Goal: Use online tool/utility: Utilize a website feature to perform a specific function

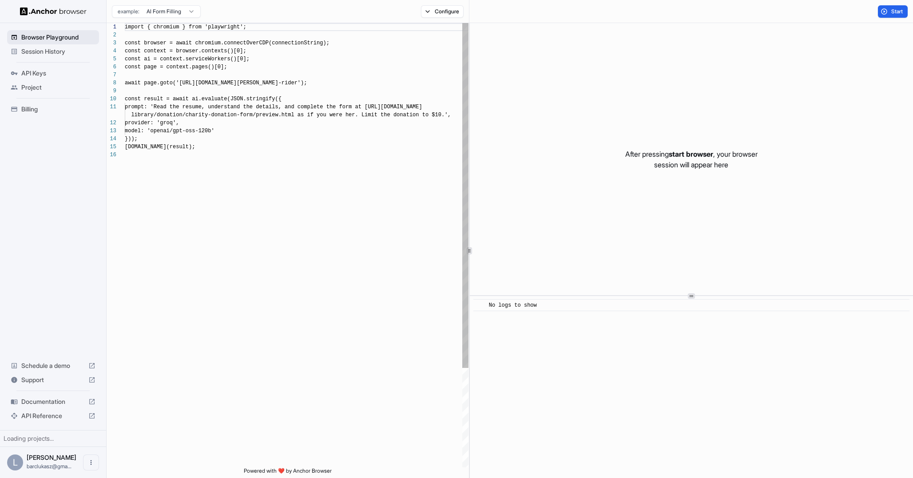
scroll to position [80, 0]
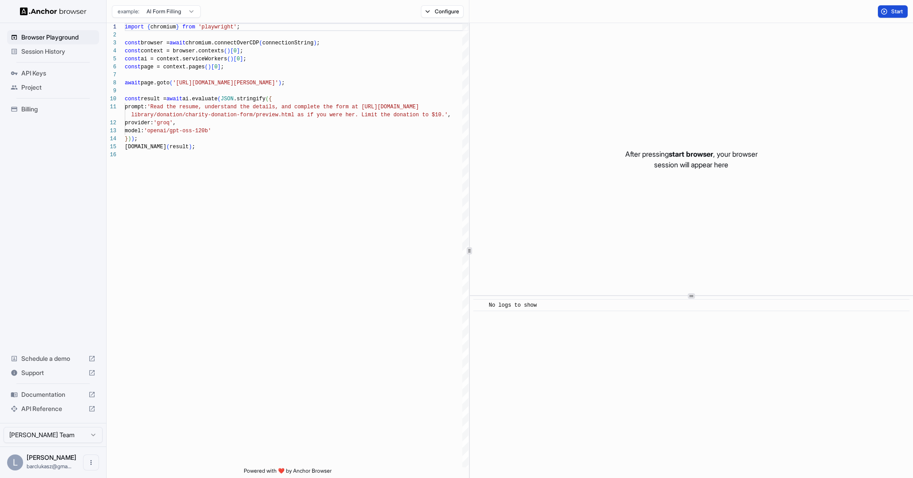
click at [886, 13] on button "Start" at bounding box center [893, 11] width 30 height 12
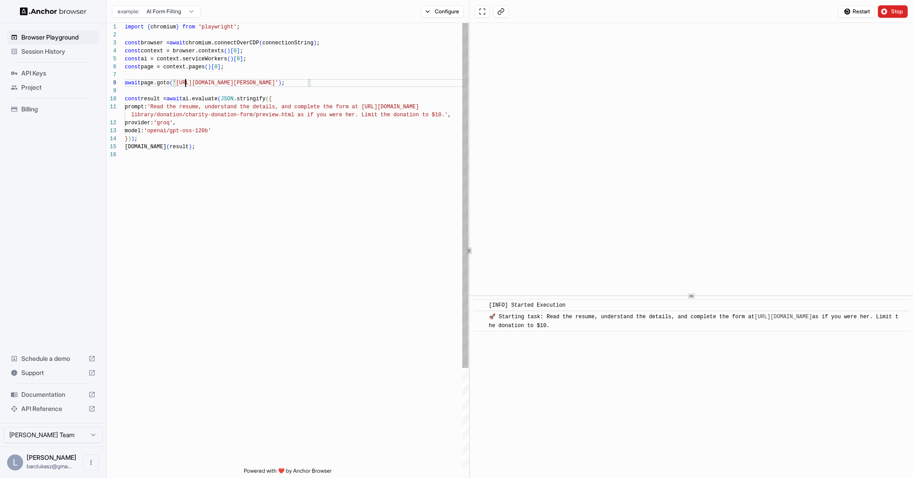
click at [186, 79] on div "import { chromium } from 'playwright' ; const browser = await chromium.connectO…" at bounding box center [297, 309] width 344 height 572
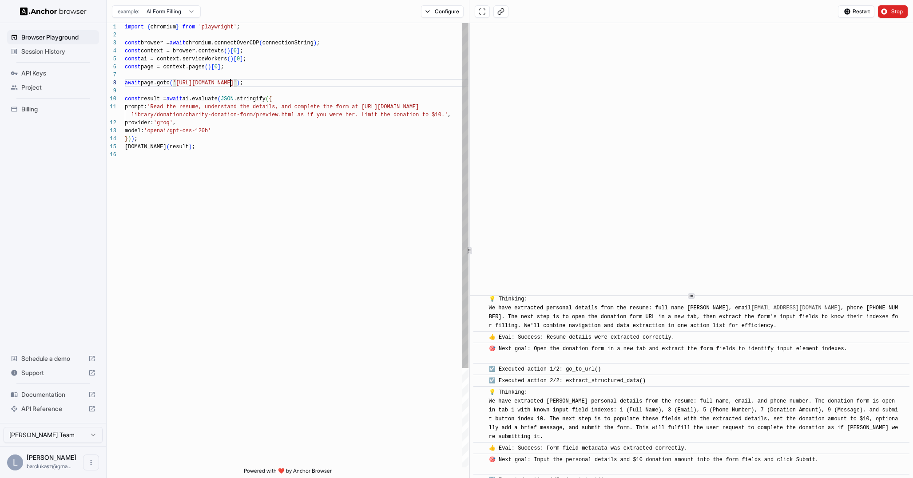
scroll to position [131, 0]
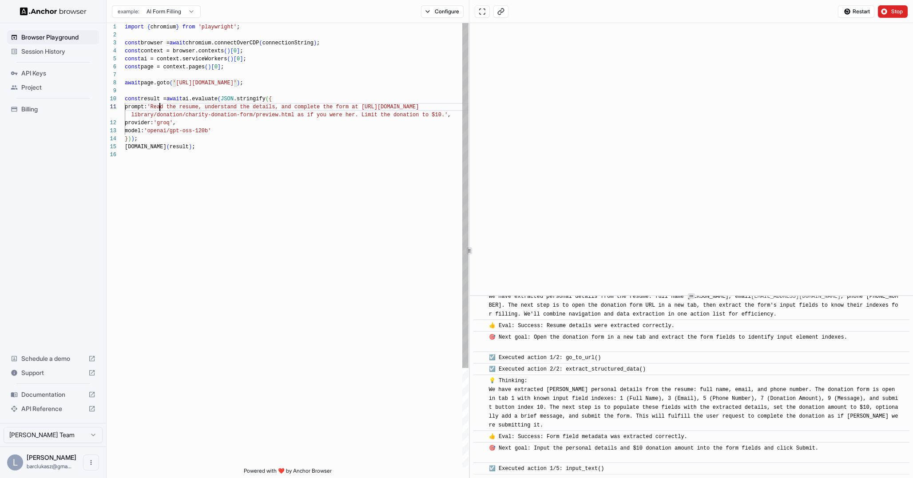
click at [159, 106] on div "import { chromium } from 'playwright' ; const browser = await chromium.connectO…" at bounding box center [297, 309] width 344 height 572
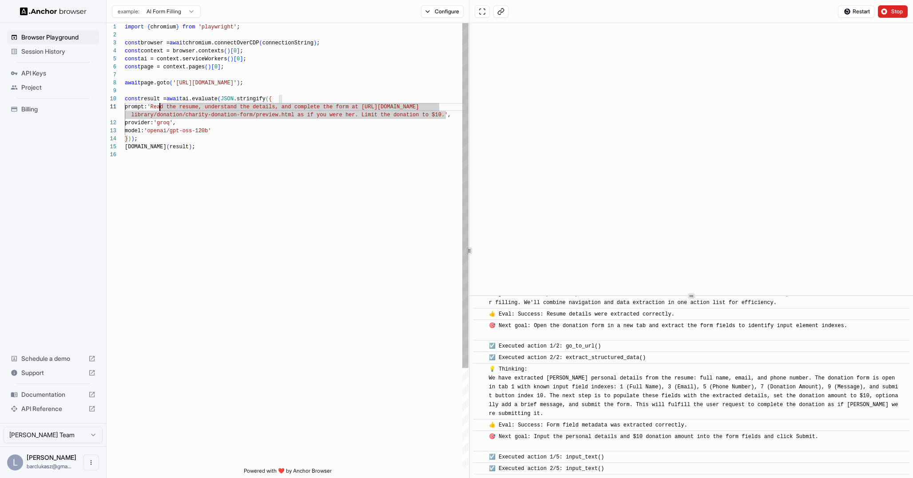
click at [271, 138] on div "import { chromium } from 'playwright' ; const browser = await chromium.connectO…" at bounding box center [297, 309] width 344 height 572
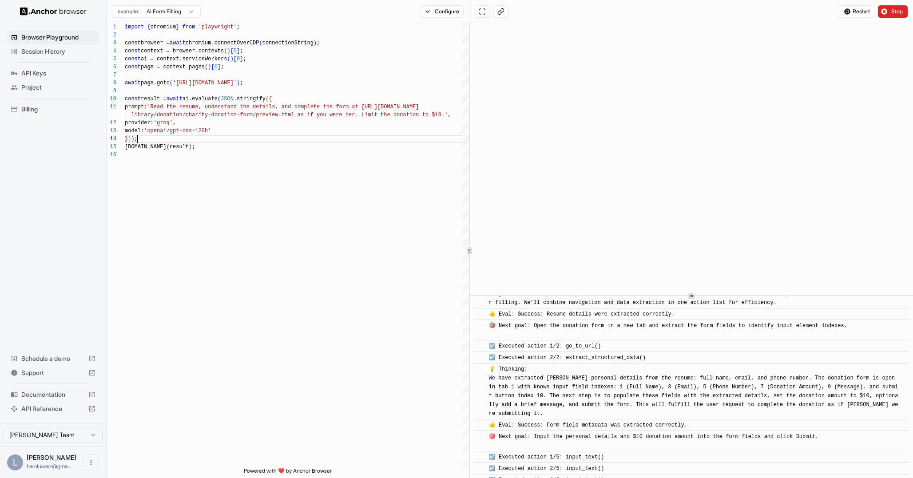
scroll to position [155, 0]
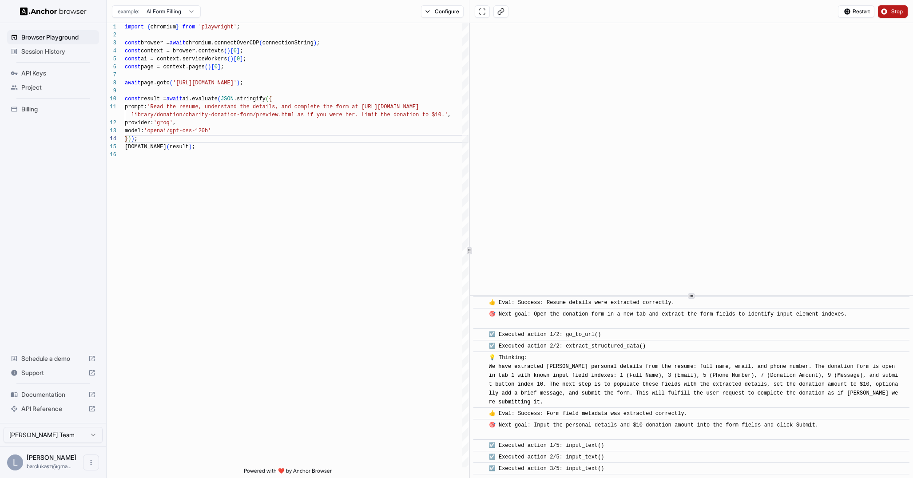
click at [887, 13] on button "Stop" at bounding box center [893, 11] width 30 height 12
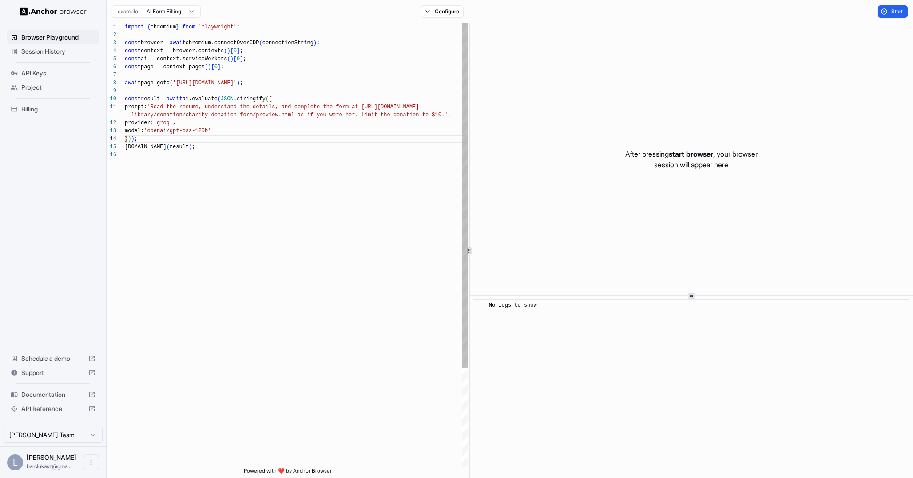
click at [161, 140] on div "import { chromium } from 'playwright' ; const browser = await chromium.connectO…" at bounding box center [297, 309] width 344 height 572
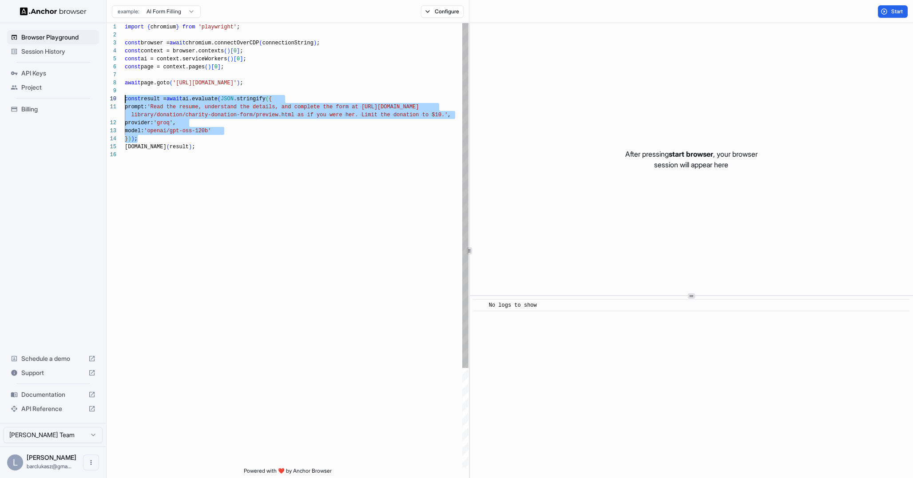
scroll to position [72, 0]
drag, startPoint x: 177, startPoint y: 140, endPoint x: 85, endPoint y: 98, distance: 100.8
click at [125, 98] on div "import { chromium } from 'playwright' ; const browser = await chromium.connectO…" at bounding box center [297, 309] width 344 height 572
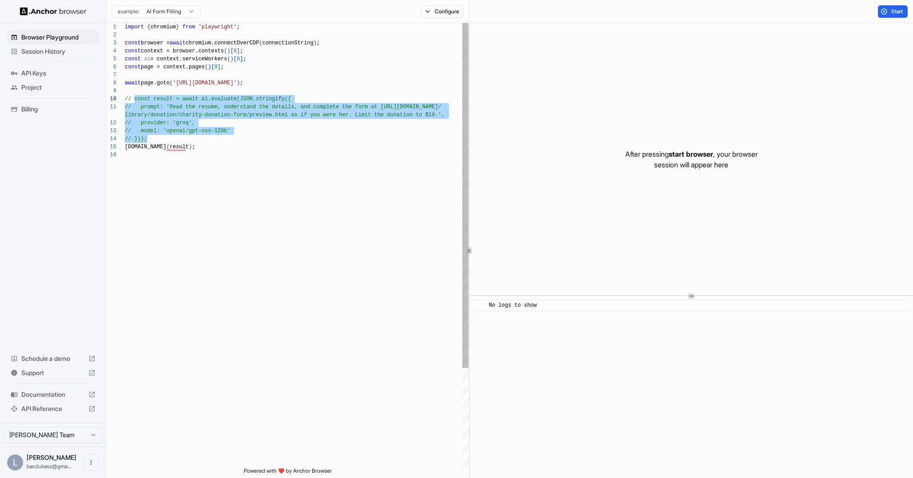
click at [197, 145] on div "import { chromium } from 'playwright' ; const browser = await chromium.connectO…" at bounding box center [297, 309] width 344 height 572
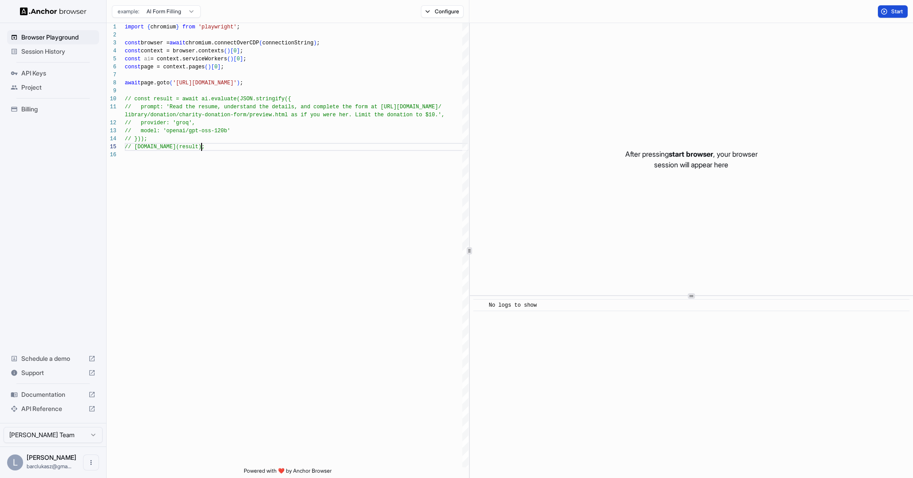
click at [893, 11] on span "Start" at bounding box center [897, 11] width 12 height 7
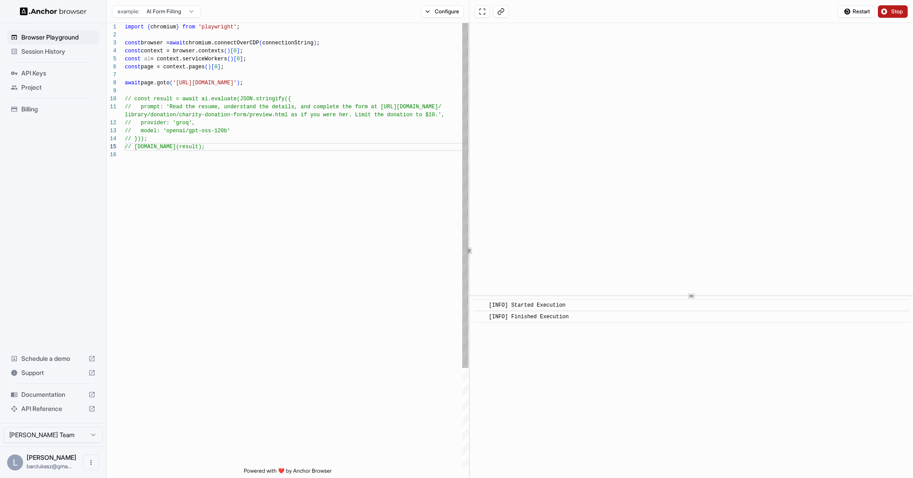
click at [181, 83] on div "import { chromium } from 'playwright' ; const browser = await chromium.connectO…" at bounding box center [297, 309] width 344 height 572
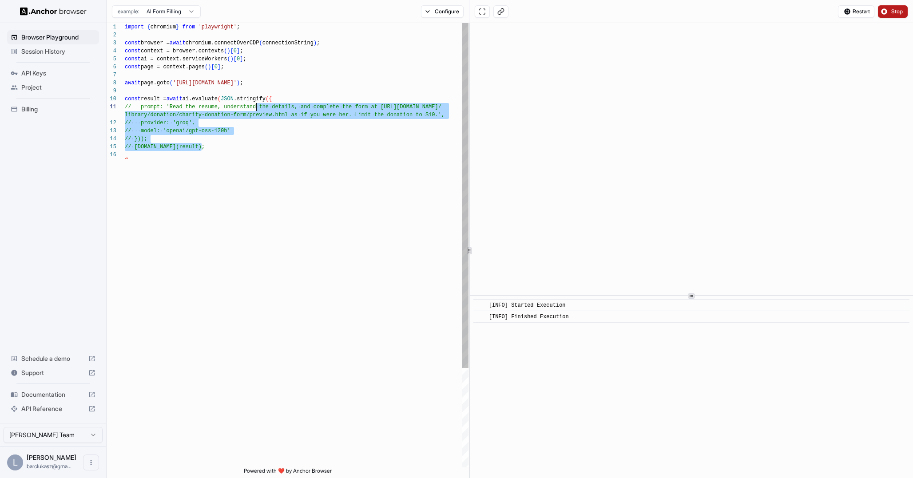
scroll to position [0, 0]
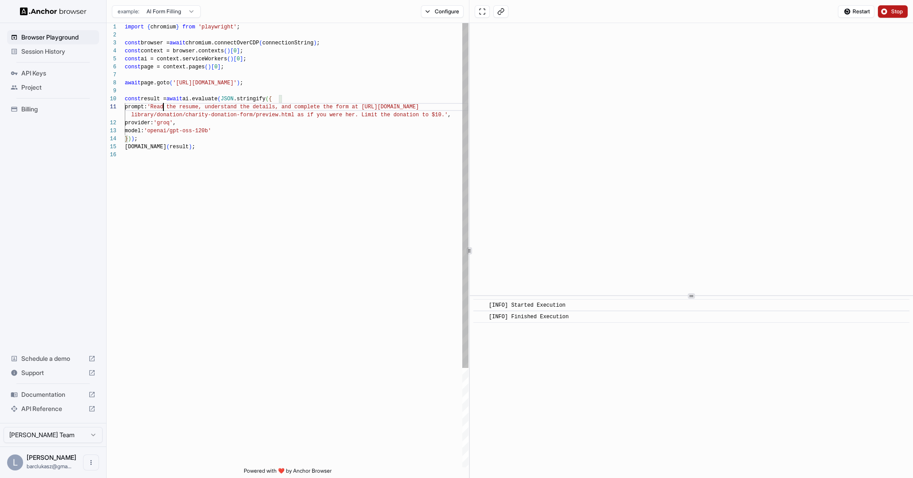
click at [162, 105] on div "import { chromium } from 'playwright' ; const browser = await chromium.connectO…" at bounding box center [297, 309] width 344 height 572
click at [309, 146] on div "import { chromium } from 'playwright' ; const browser = await chromium.connectO…" at bounding box center [297, 309] width 344 height 572
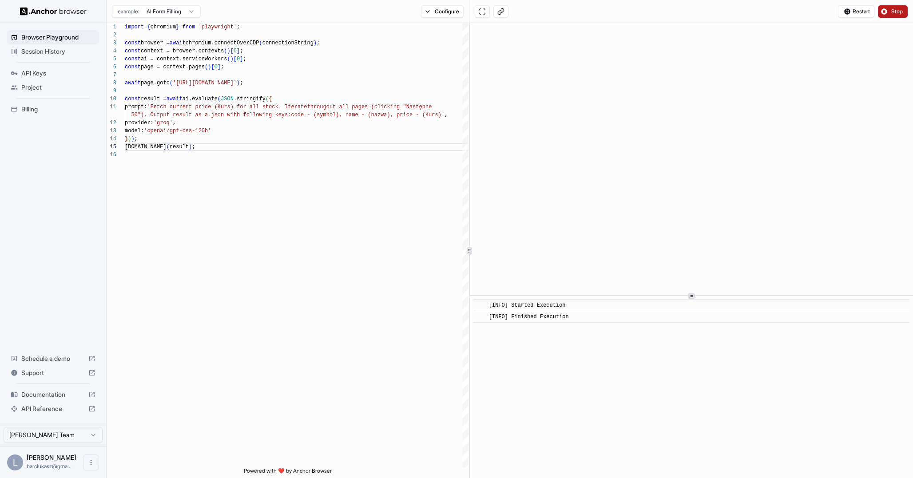
click at [896, 11] on span "Stop" at bounding box center [897, 11] width 12 height 7
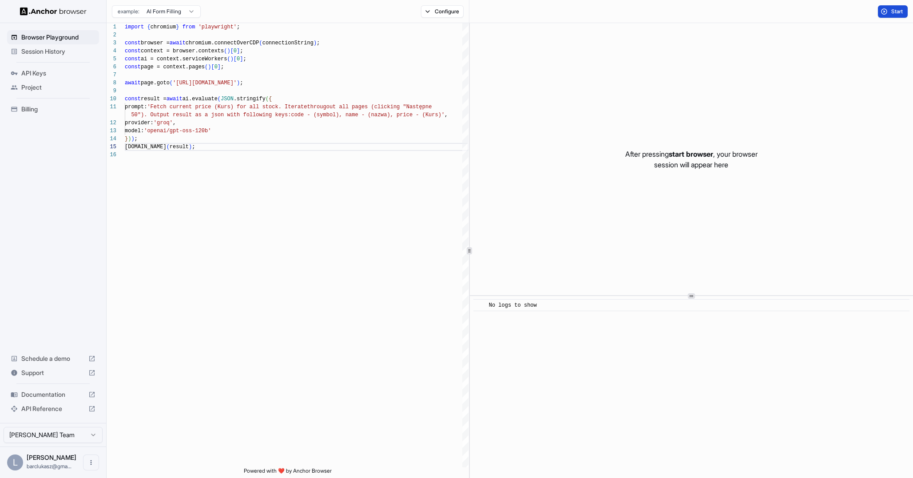
click at [891, 8] on span "Start" at bounding box center [897, 11] width 12 height 7
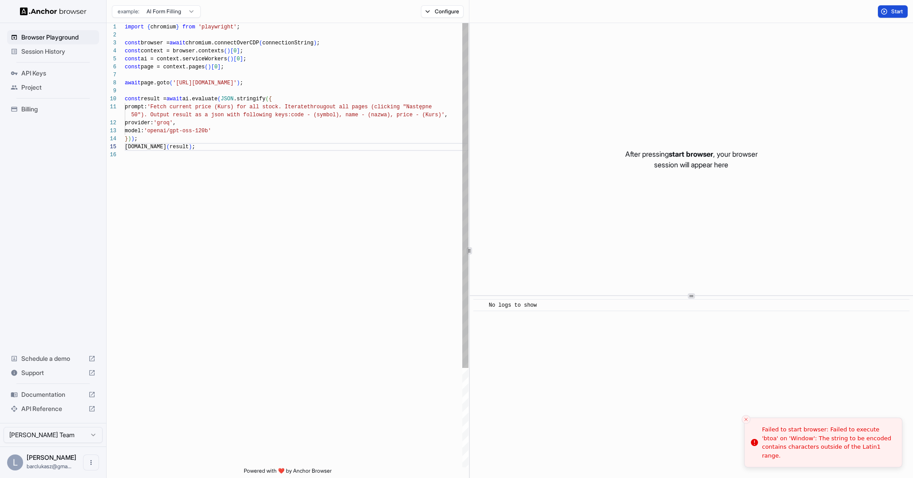
scroll to position [16, 0]
click at [229, 126] on div "import { chromium } from 'playwright' ; const browser = await chromium.connectO…" at bounding box center [297, 309] width 344 height 572
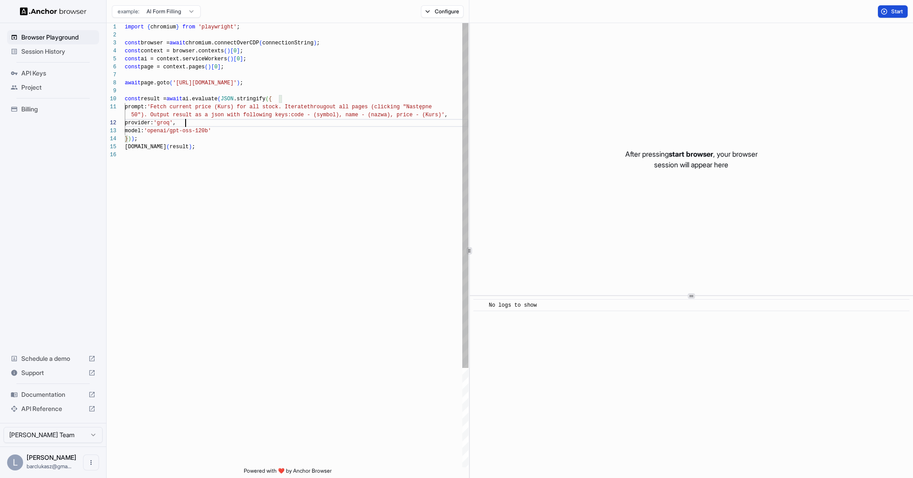
click at [312, 115] on div "import { chromium } from 'playwright' ; const browser = await chromium.connectO…" at bounding box center [297, 309] width 344 height 572
click at [298, 127] on div "import { chromium } from 'playwright' ; const browser = await chromium.connectO…" at bounding box center [297, 309] width 344 height 572
click at [305, 122] on div "import { chromium } from 'playwright' ; const browser = await chromium.connectO…" at bounding box center [297, 309] width 344 height 572
click at [255, 105] on div "import { chromium } from 'playwright' ; const browser = await chromium.connectO…" at bounding box center [297, 309] width 344 height 572
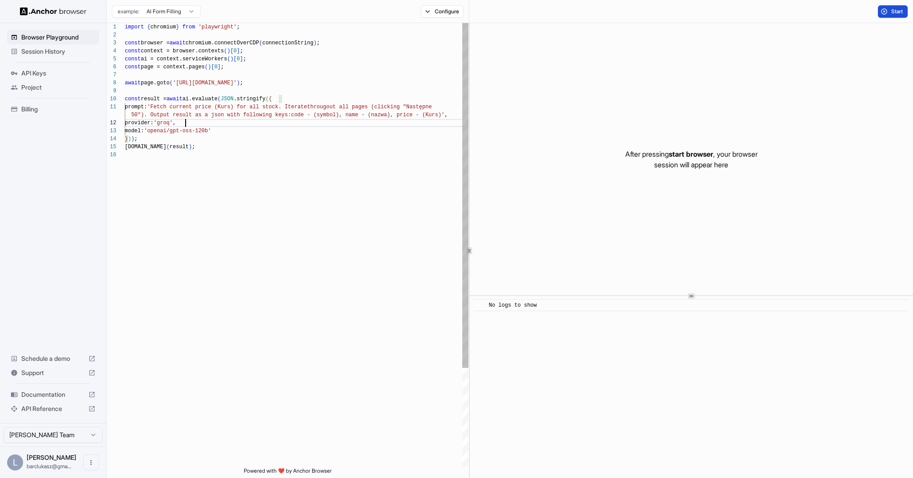
scroll to position [0, 0]
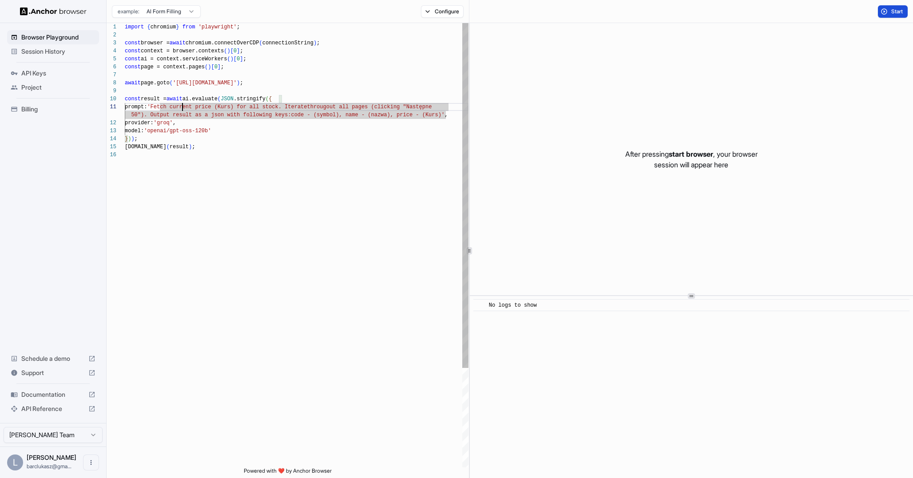
click at [183, 109] on div "import { chromium } from 'playwright' ; const browser = await chromium.connectO…" at bounding box center [297, 309] width 344 height 572
click at [246, 118] on div "import { chromium } from 'playwright' ; const browser = await chromium.connectO…" at bounding box center [297, 309] width 344 height 572
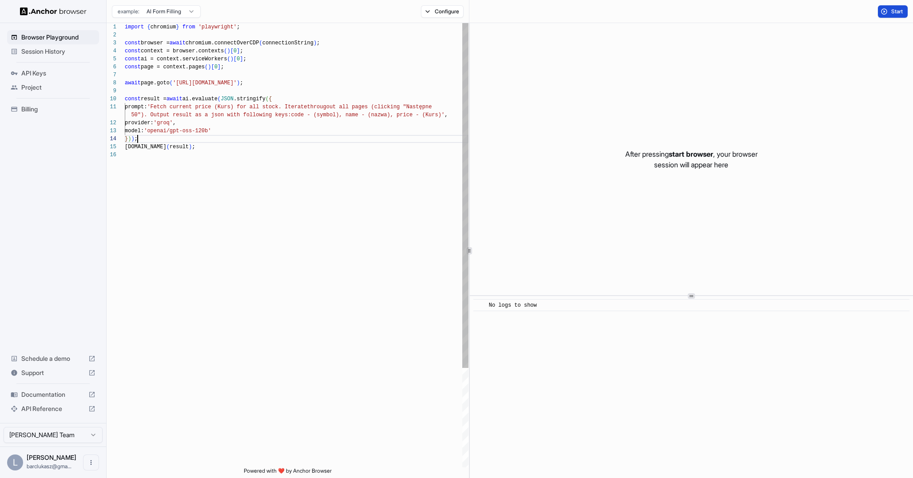
click at [246, 138] on div "import { chromium } from 'playwright' ; const browser = await chromium.connectO…" at bounding box center [297, 309] width 344 height 572
click at [455, 116] on div "import { chromium } from 'playwright' ; const browser = await chromium.connectO…" at bounding box center [297, 309] width 344 height 572
click at [336, 80] on div "import { chromium } from 'playwright' ; const browser = await chromium.connectO…" at bounding box center [297, 309] width 344 height 572
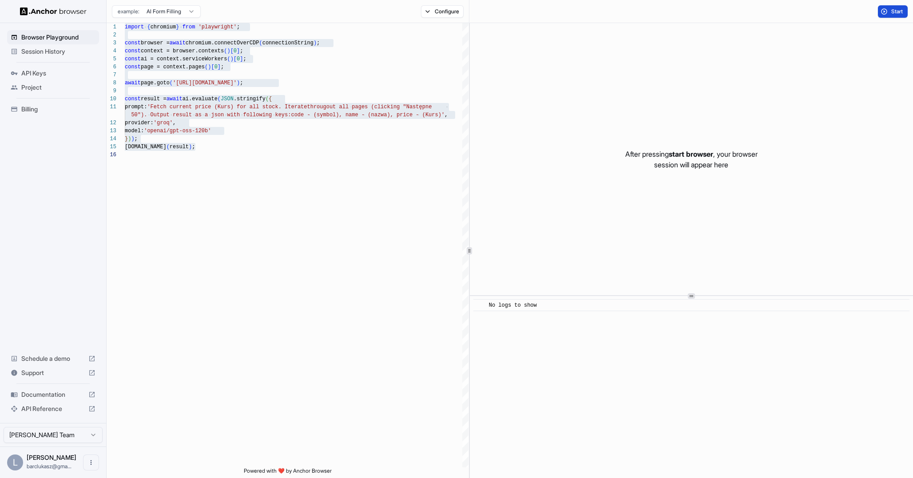
click at [886, 8] on button "Start" at bounding box center [893, 11] width 30 height 12
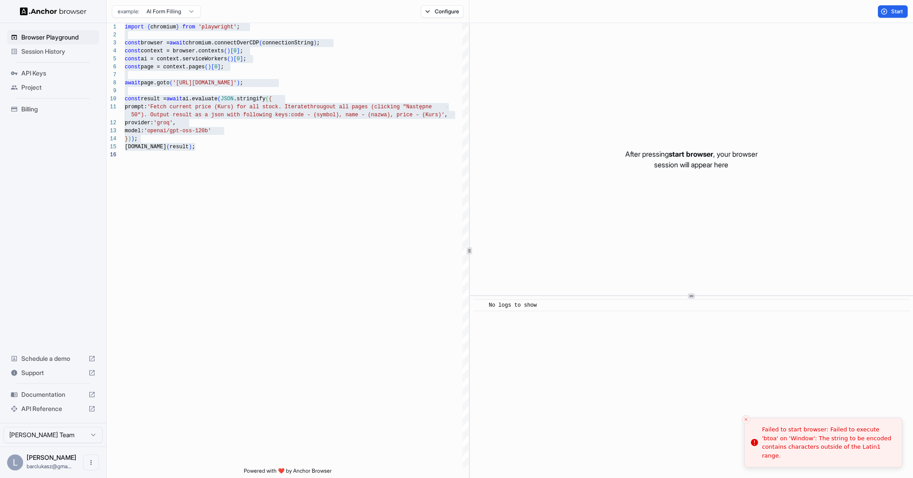
click at [819, 167] on div "After pressing start browser , your browser session will appear here" at bounding box center [691, 159] width 443 height 272
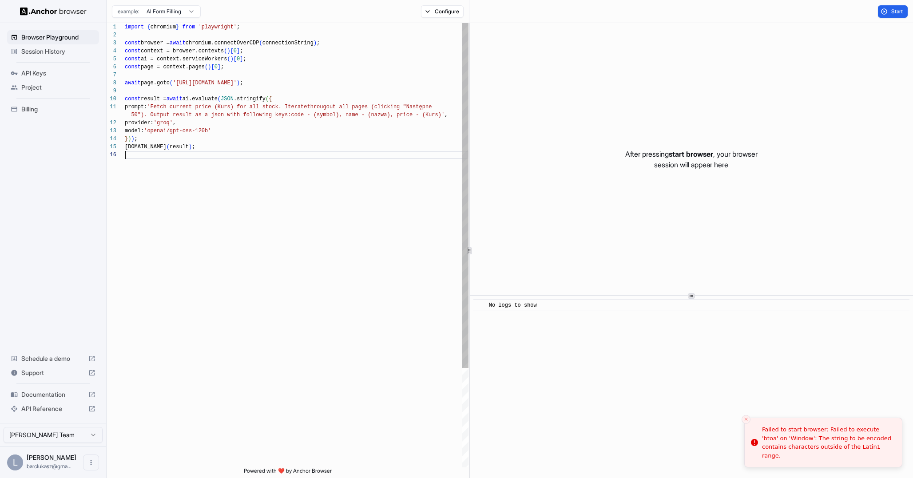
click at [316, 178] on div "import { chromium } from 'playwright' ; const browser = await chromium.connectO…" at bounding box center [297, 309] width 344 height 572
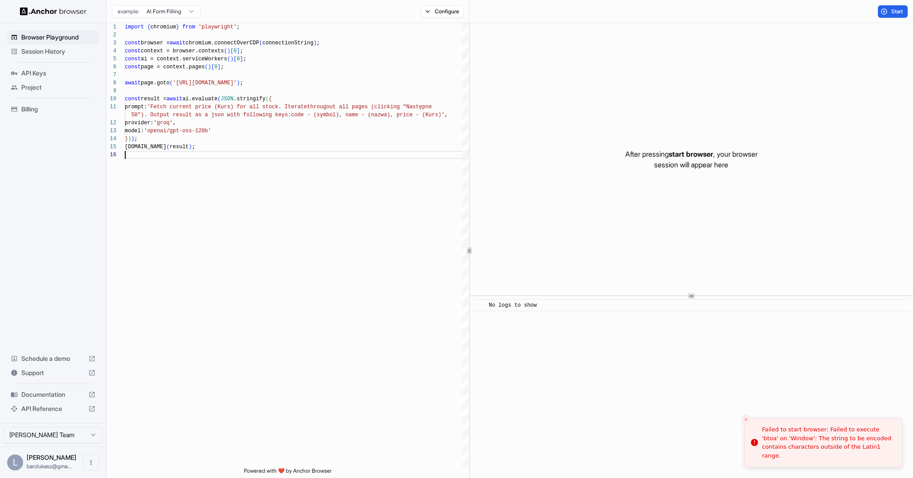
click at [183, 15] on html "Browser Playground Session History API Keys Project Billing Schedule a demo Sup…" at bounding box center [456, 239] width 913 height 478
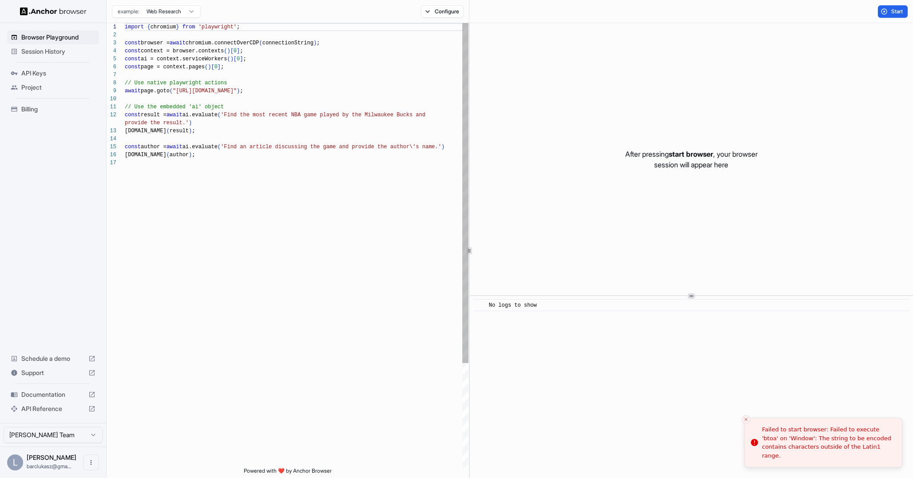
scroll to position [0, 0]
click at [237, 123] on div "import { chromium } from 'playwright' ; const browser = await chromium.connectO…" at bounding box center [297, 313] width 344 height 580
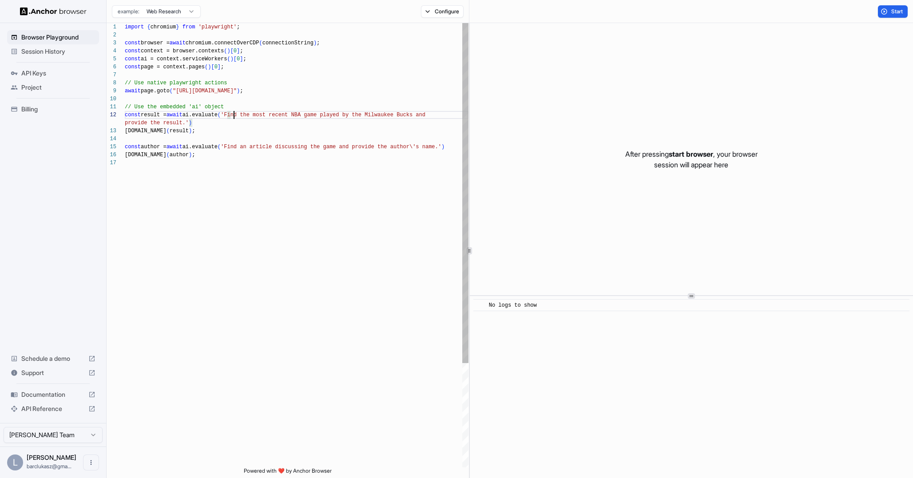
click at [234, 115] on div "import { chromium } from 'playwright' ; const browser = await chromium.connectO…" at bounding box center [297, 313] width 344 height 580
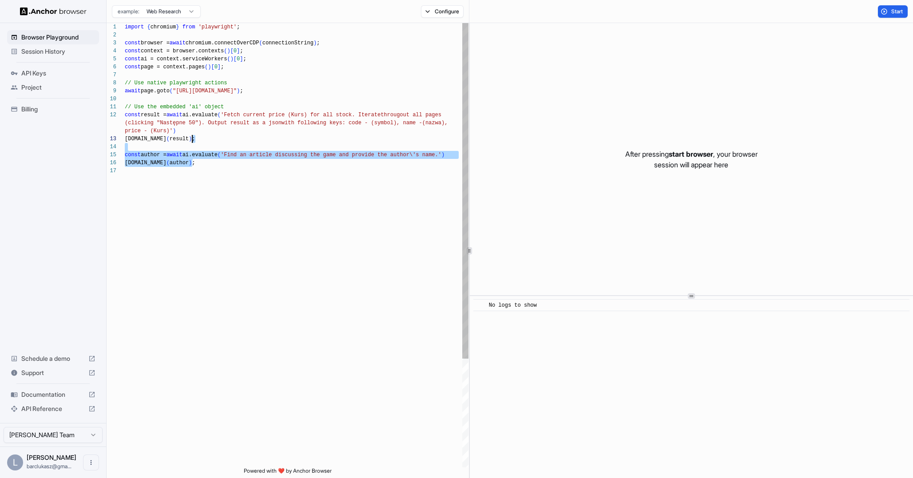
scroll to position [32, 0]
drag, startPoint x: 220, startPoint y: 163, endPoint x: 221, endPoint y: 138, distance: 24.9
click at [221, 138] on div "import { chromium } from 'playwright' ; const browser = await chromium.connectO…" at bounding box center [297, 317] width 344 height 588
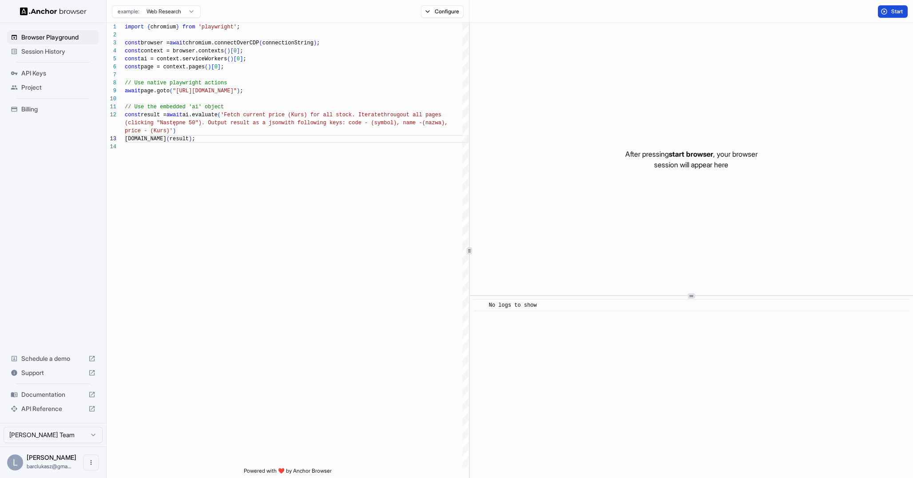
click at [895, 11] on span "Start" at bounding box center [897, 11] width 12 height 7
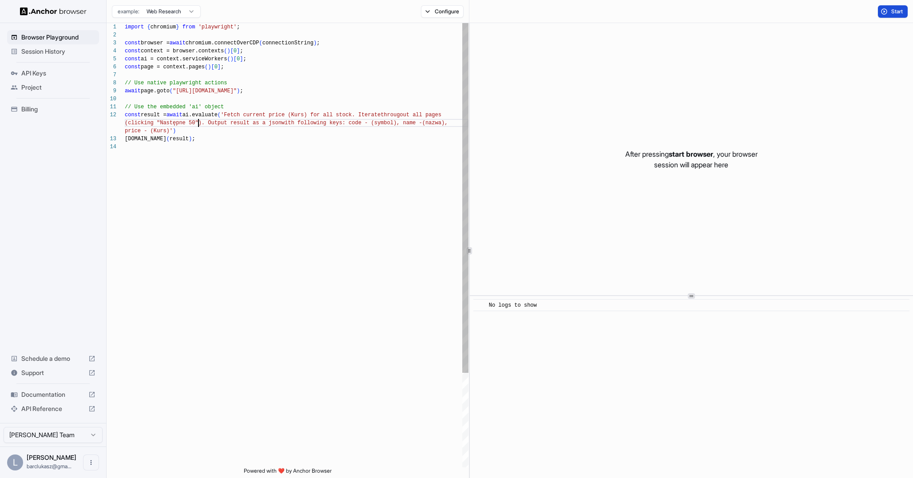
scroll to position [16, 0]
click at [200, 123] on div "import { chromium } from 'playwright' ; const browser = await chromium.connectO…" at bounding box center [297, 305] width 344 height 564
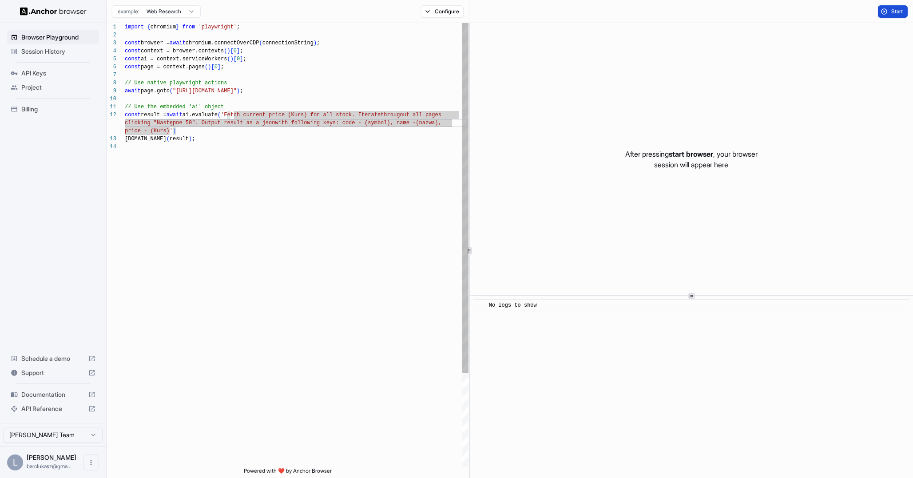
click at [171, 123] on div "import { chromium } from 'playwright' ; const browser = await chromium.connectO…" at bounding box center [297, 305] width 344 height 564
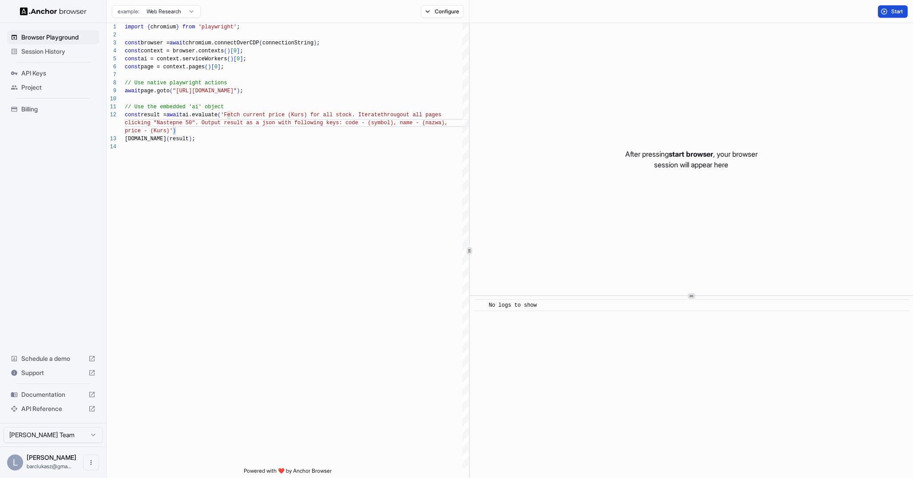
click at [891, 10] on span "Start" at bounding box center [897, 11] width 12 height 7
click at [893, 13] on span "Stop" at bounding box center [897, 11] width 12 height 7
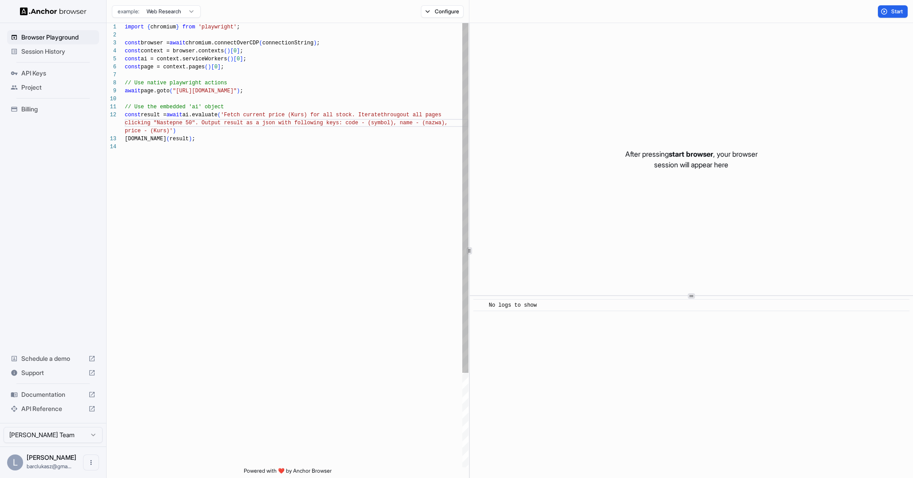
click at [181, 91] on div "import { chromium } from 'playwright' ; const browser = await chromium.connectO…" at bounding box center [297, 305] width 344 height 564
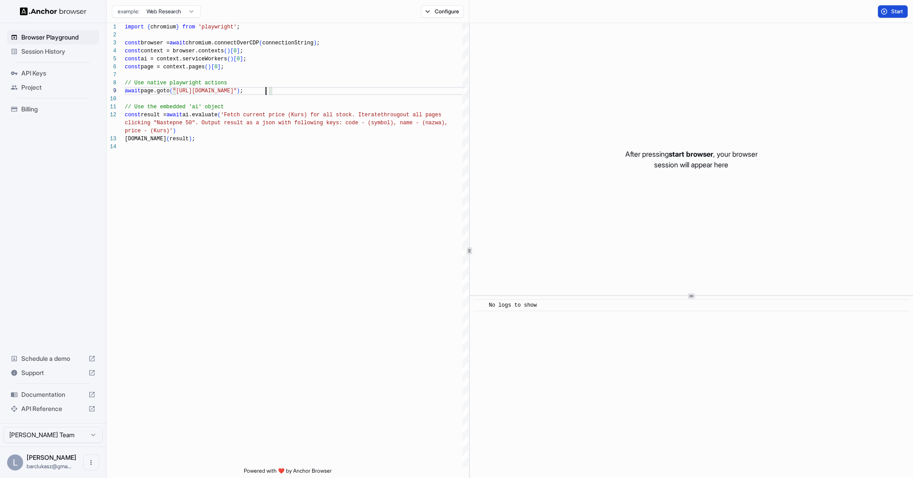
click at [897, 12] on span "Start" at bounding box center [897, 11] width 12 height 7
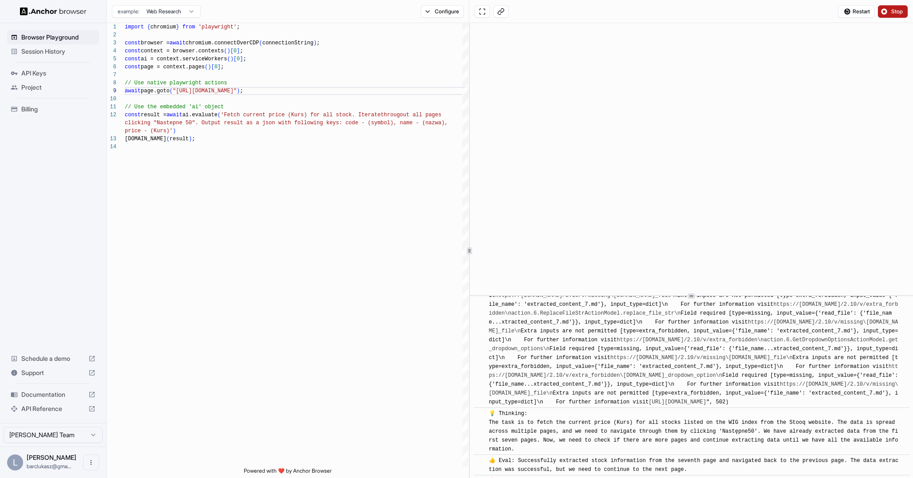
scroll to position [4449, 0]
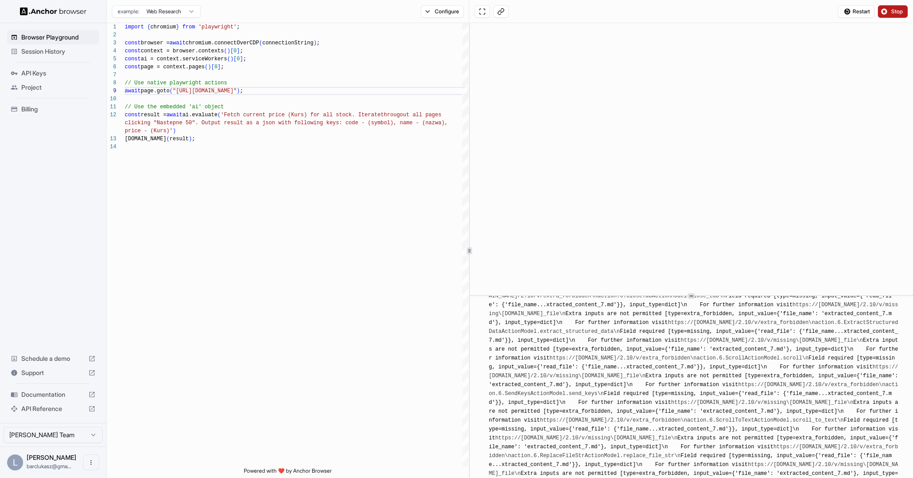
click at [890, 11] on button "Stop" at bounding box center [893, 11] width 30 height 12
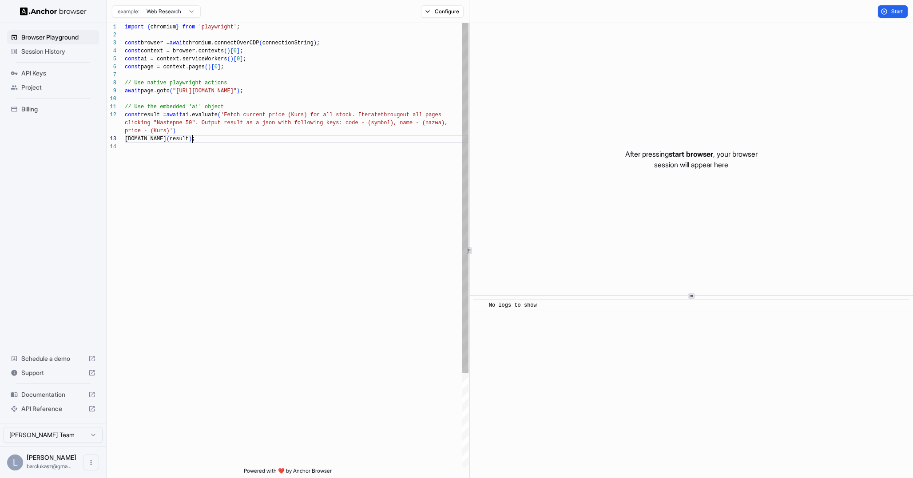
click at [240, 140] on div "import { chromium } from 'playwright' ; const browser = await chromium.connectO…" at bounding box center [297, 305] width 344 height 564
click at [325, 120] on div "import { chromium } from 'playwright' ; const browser = await chromium.connectO…" at bounding box center [297, 305] width 344 height 564
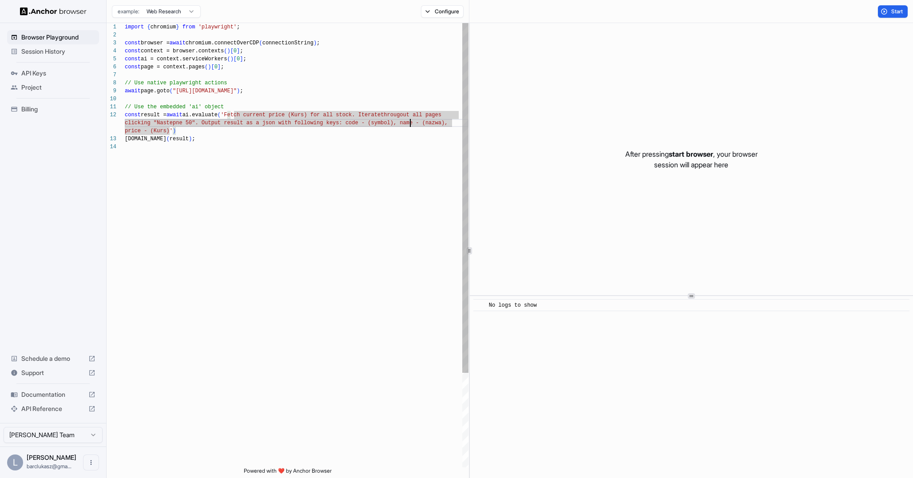
click at [411, 120] on div "import { chromium } from 'playwright' ; const browser = await chromium.connectO…" at bounding box center [297, 305] width 344 height 564
click at [370, 124] on div "import { chromium } from 'playwright' ; const browser = await chromium.connectO…" at bounding box center [297, 305] width 344 height 564
click at [368, 116] on div "import { chromium } from 'playwright' ; const browser = await chromium.connectO…" at bounding box center [297, 305] width 344 height 564
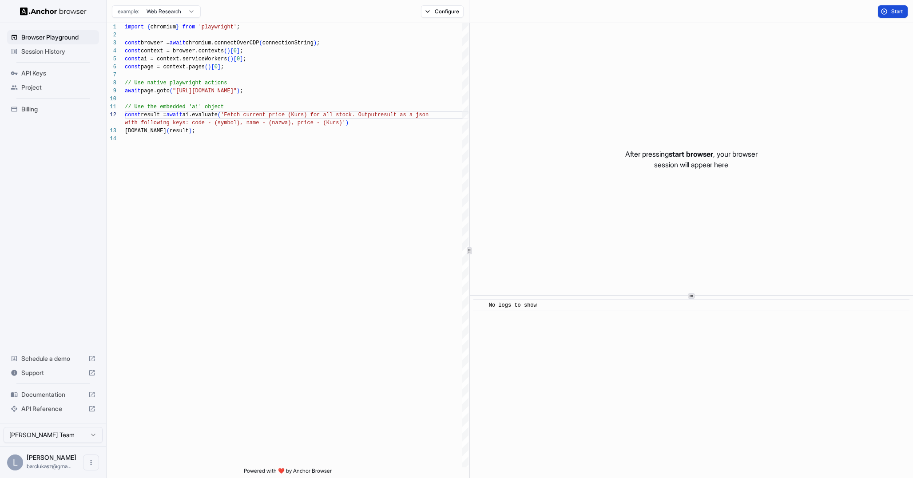
click at [889, 11] on button "Start" at bounding box center [893, 11] width 30 height 12
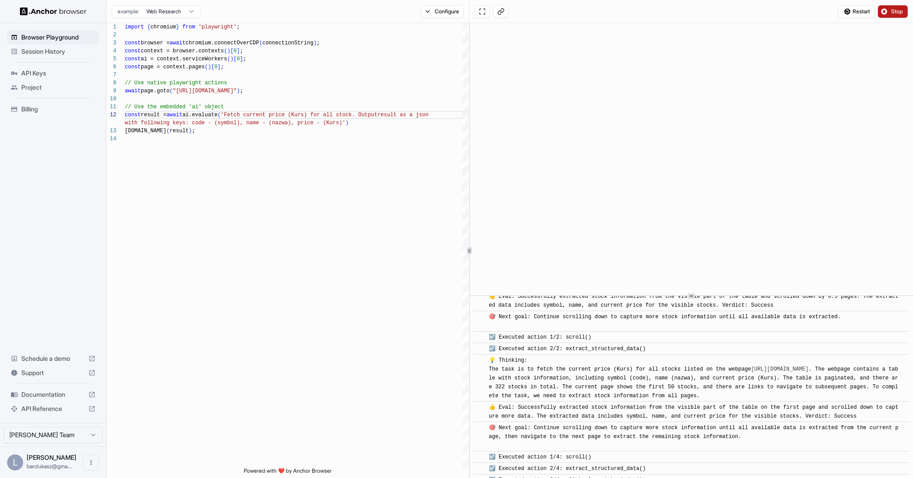
scroll to position [412, 0]
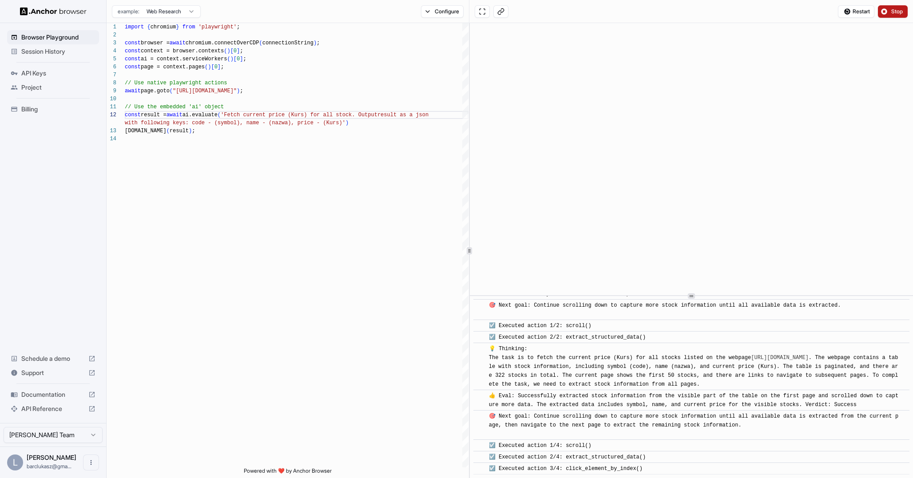
click at [892, 8] on span "Stop" at bounding box center [897, 11] width 12 height 7
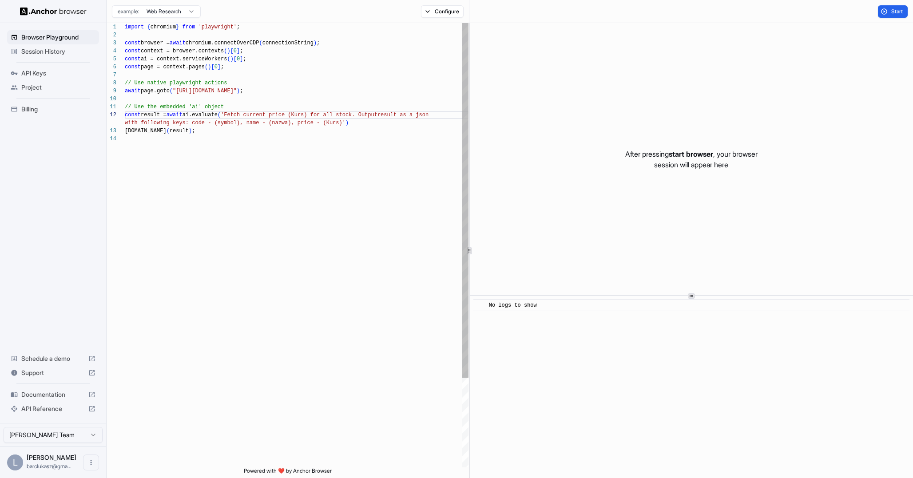
click at [342, 122] on div "import { chromium } from 'playwright' ; const browser = await chromium.connectO…" at bounding box center [297, 301] width 344 height 557
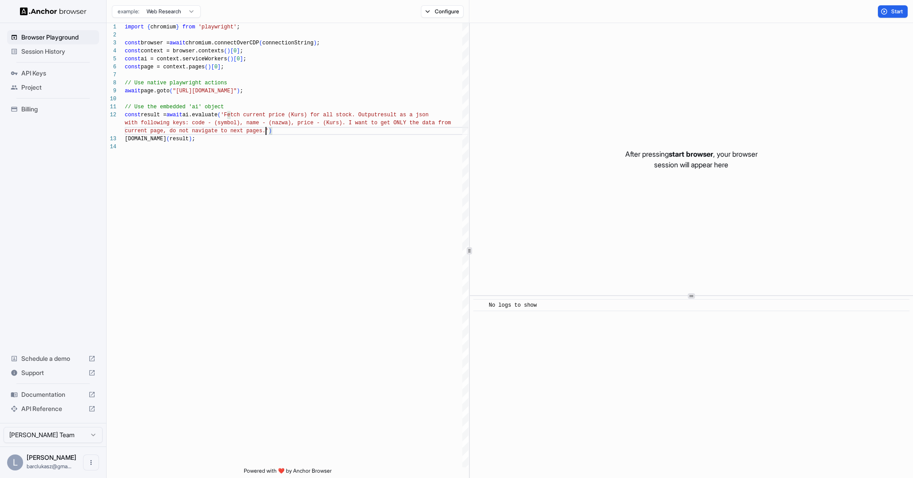
type textarea "**********"
click at [50, 114] on div "Billing" at bounding box center [53, 109] width 92 height 14
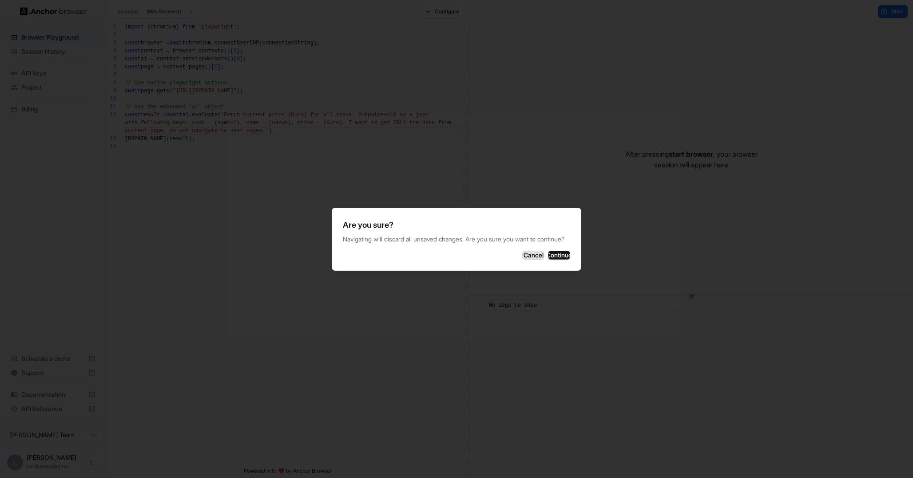
click at [522, 259] on button "Cancel" at bounding box center [533, 255] width 22 height 9
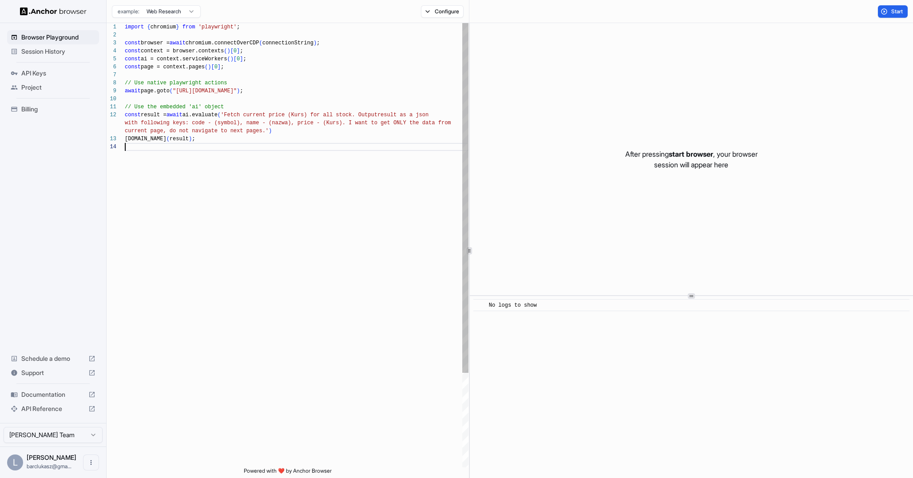
click at [392, 218] on div "import { chromium } from 'playwright' ; const browser = await chromium.connectO…" at bounding box center [297, 305] width 344 height 564
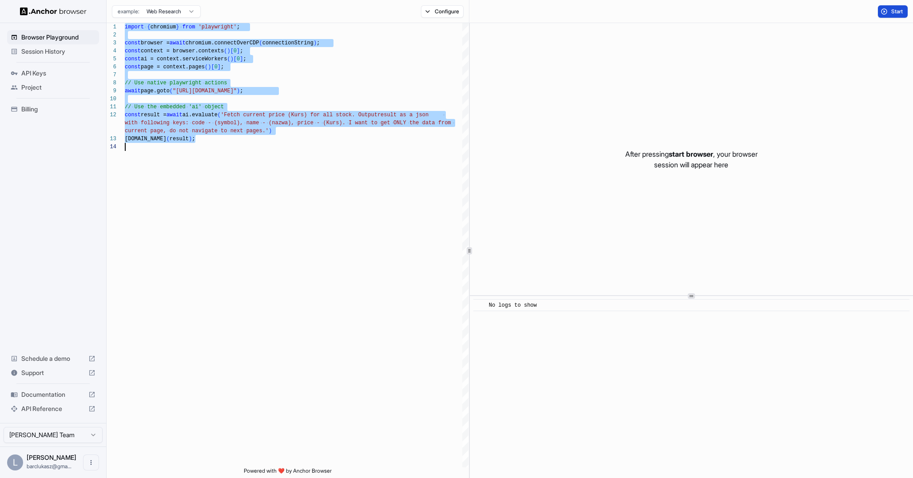
click at [885, 11] on button "Start" at bounding box center [893, 11] width 30 height 12
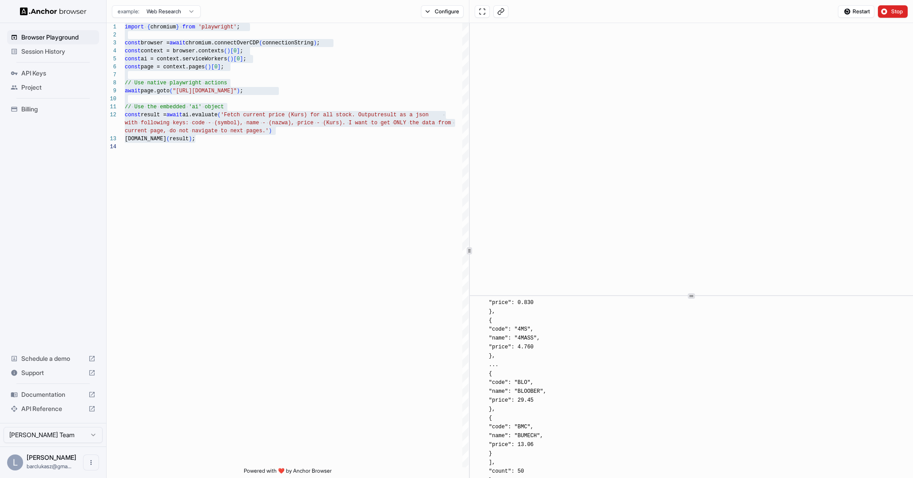
scroll to position [1079, 0]
click at [519, 437] on span "[INFO] ```json { "data": [ { "code": "06N", "name": "06MAGNA", "price": 2.45 },…" at bounding box center [527, 270] width 77 height 379
click at [613, 404] on div "[INFO] ```json { "data": [ { "code": "06N", "name": "06MAGNA", "price": 2.45 },…" at bounding box center [694, 482] width 411 height 382
click at [527, 383] on span "[INFO] ```json { "data": [ { "code": "06N", "name": "06MAGNA", "price": 2.45 },…" at bounding box center [527, 481] width 77 height 379
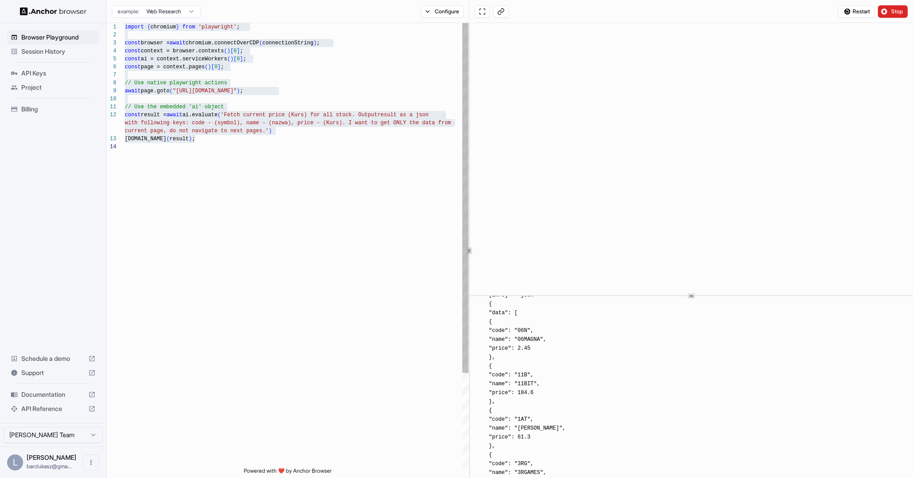
type textarea "**********"
click at [205, 143] on div "import { chromium } from 'playwright' ; const browser = await chromium.connectO…" at bounding box center [297, 305] width 344 height 564
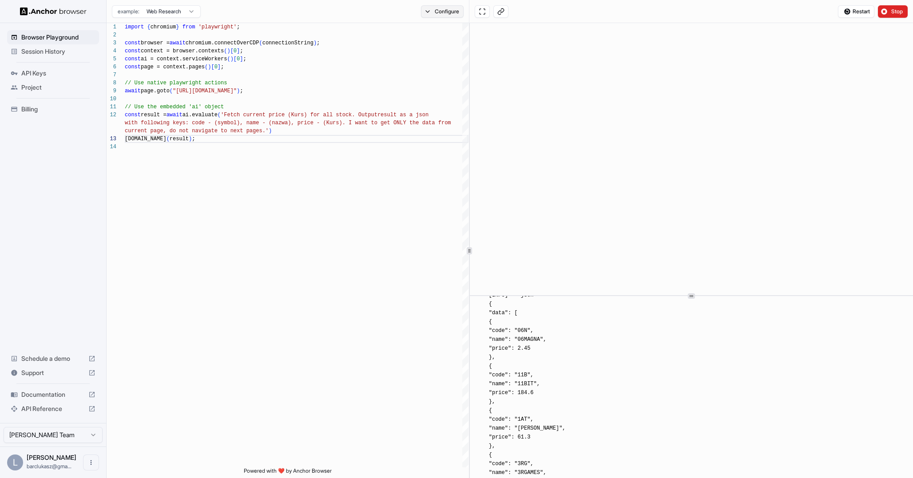
click at [450, 8] on button "Configure" at bounding box center [442, 11] width 43 height 12
click at [513, 89] on button "Select Profile..." at bounding box center [538, 89] width 89 height 12
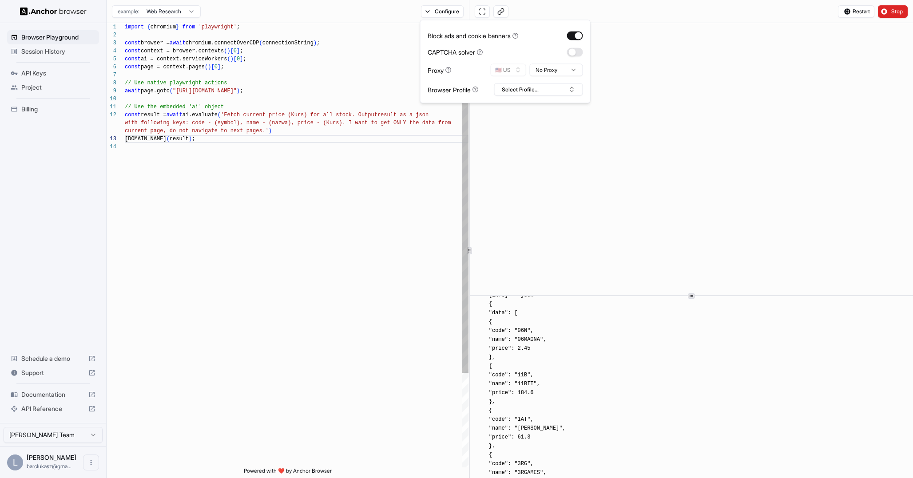
click at [354, 267] on div "import { chromium } from 'playwright' ; const browser = await chromium.connectO…" at bounding box center [297, 305] width 344 height 564
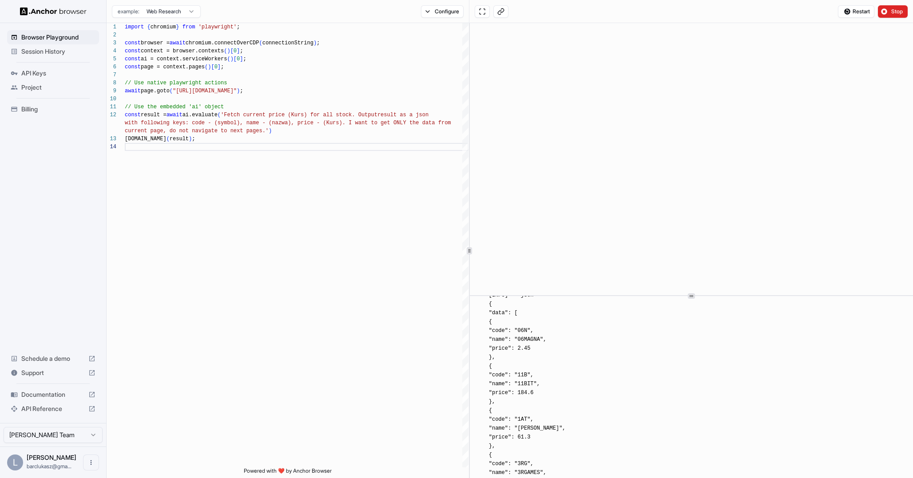
click at [46, 58] on div "Session History" at bounding box center [53, 51] width 92 height 14
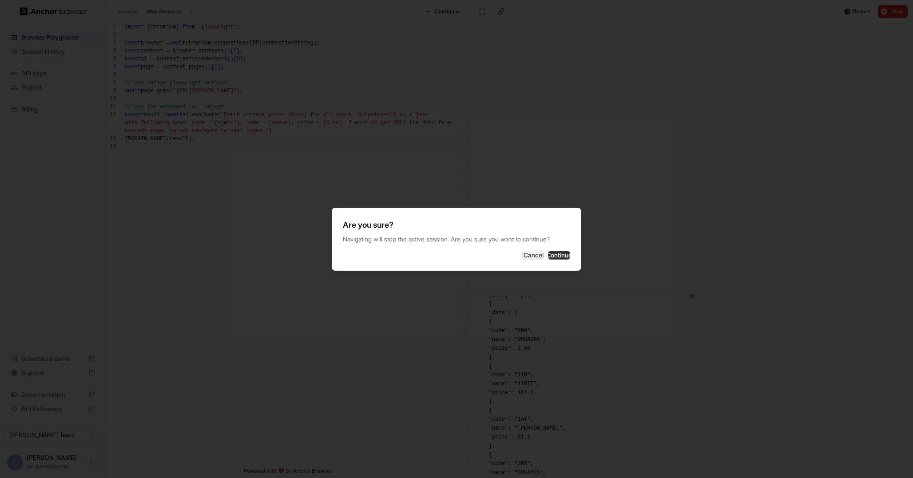
click at [548, 254] on button "Continue" at bounding box center [559, 255] width 22 height 9
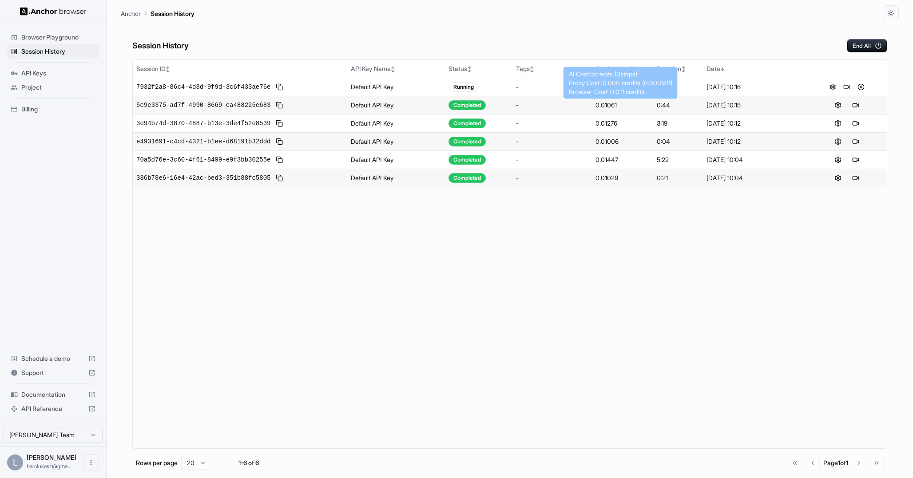
click at [610, 104] on div "0.01061" at bounding box center [623, 105] width 54 height 9
click at [51, 74] on span "API Keys" at bounding box center [58, 73] width 74 height 9
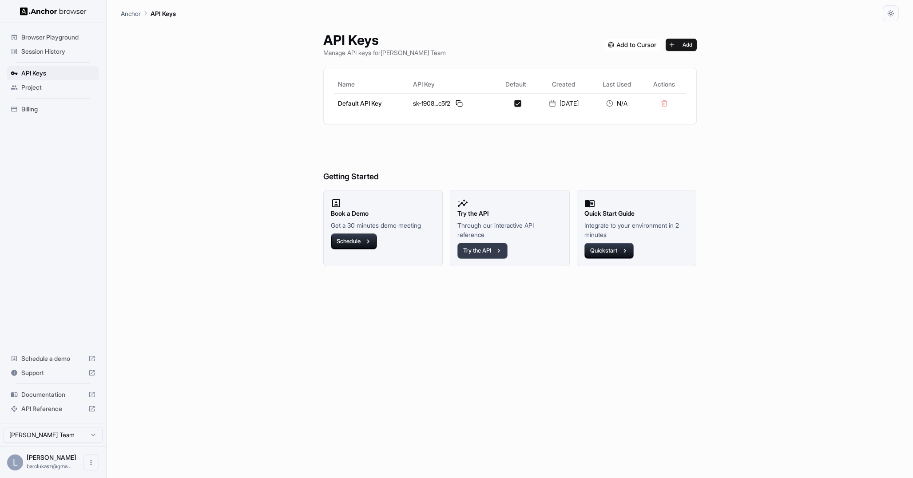
click at [497, 248] on icon "button" at bounding box center [499, 251] width 8 height 8
click at [37, 55] on span "Session History" at bounding box center [58, 51] width 74 height 9
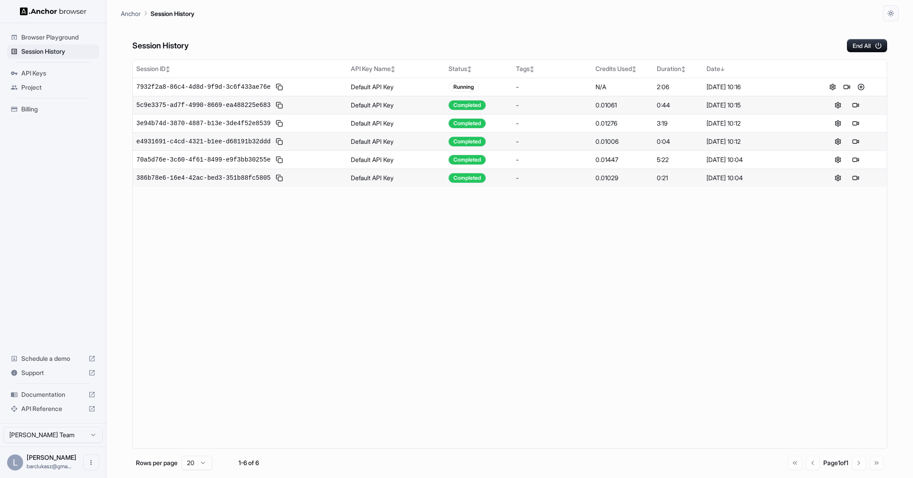
click at [430, 107] on td "Default API Key" at bounding box center [396, 105] width 98 height 18
click at [206, 105] on span "5c9e3375-ad7f-4990-8669-ea488225e683" at bounding box center [203, 105] width 134 height 9
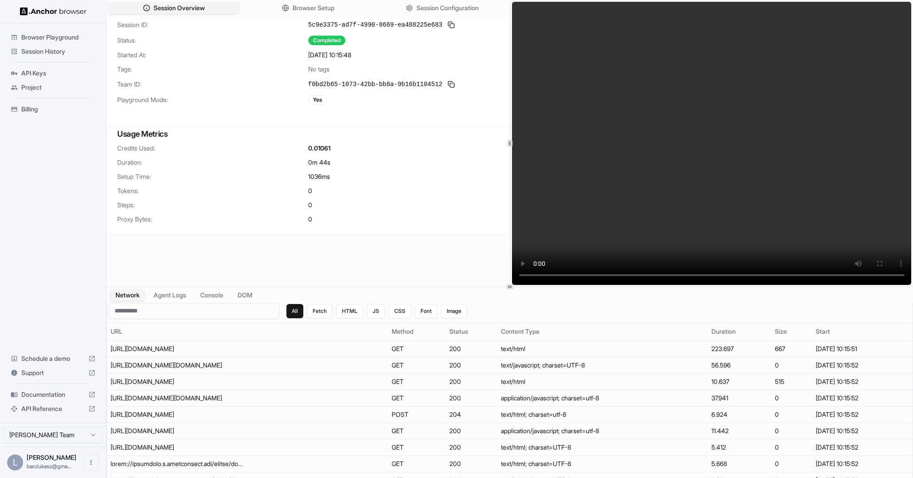
click at [44, 52] on span "Session History" at bounding box center [58, 51] width 74 height 9
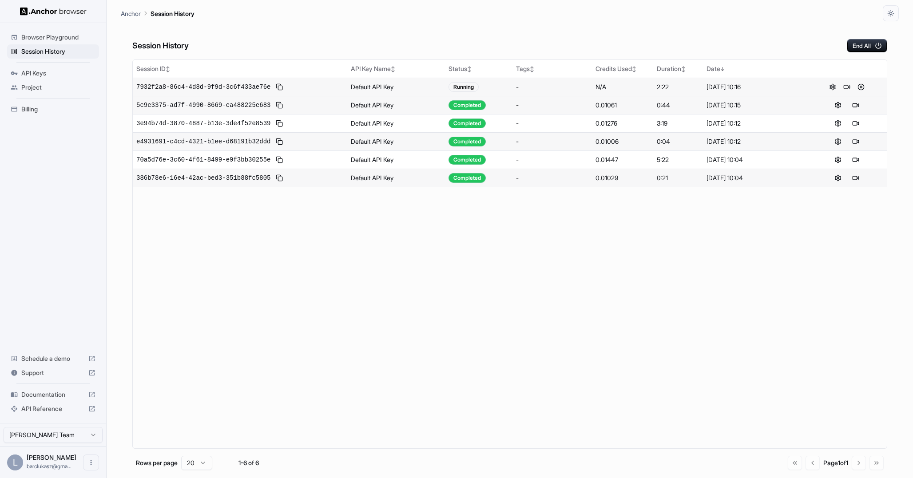
click at [188, 90] on span "7932f2a8-86c4-4d8d-9f9d-3c6f433ae76e" at bounding box center [203, 87] width 134 height 9
click at [189, 83] on span "7932f2a8-86c4-4d8d-9f9d-3c6f433ae76e" at bounding box center [203, 87] width 134 height 9
click at [863, 87] on button at bounding box center [861, 87] width 11 height 11
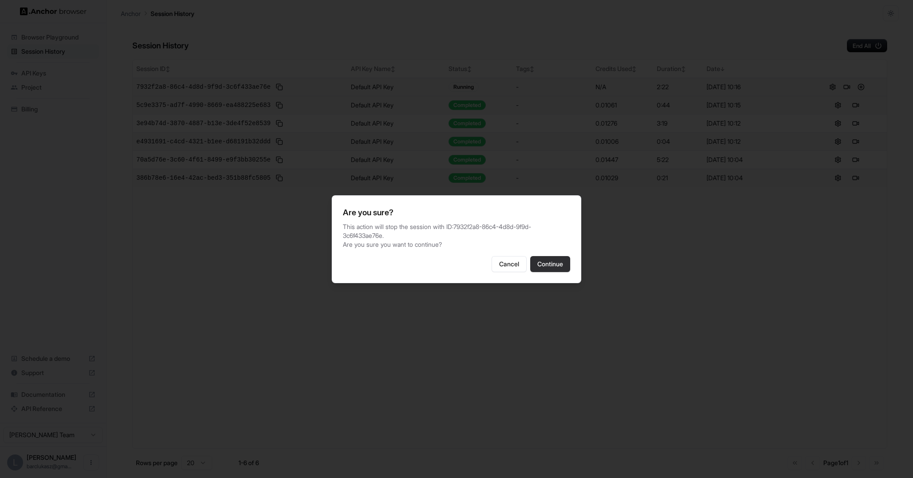
click at [545, 260] on button "Continue" at bounding box center [550, 264] width 40 height 16
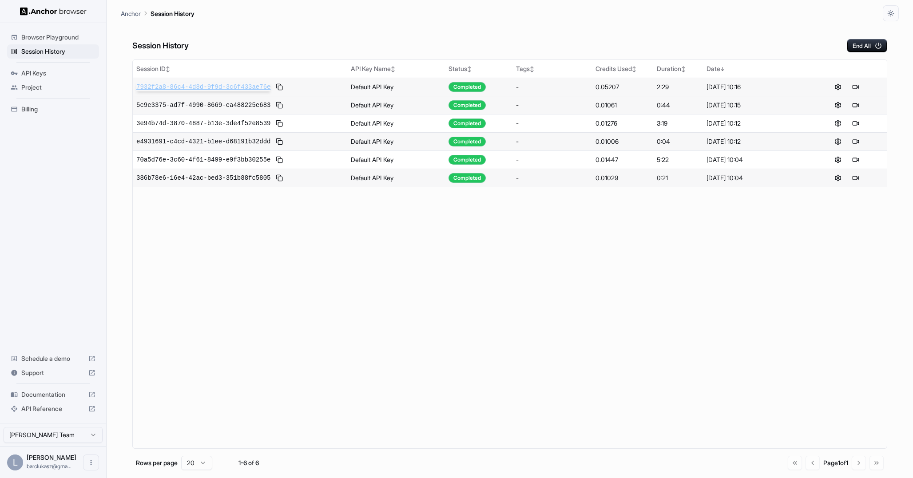
click at [245, 89] on span "7932f2a8-86c4-4d8d-9f9d-3c6f433ae76e" at bounding box center [203, 87] width 134 height 9
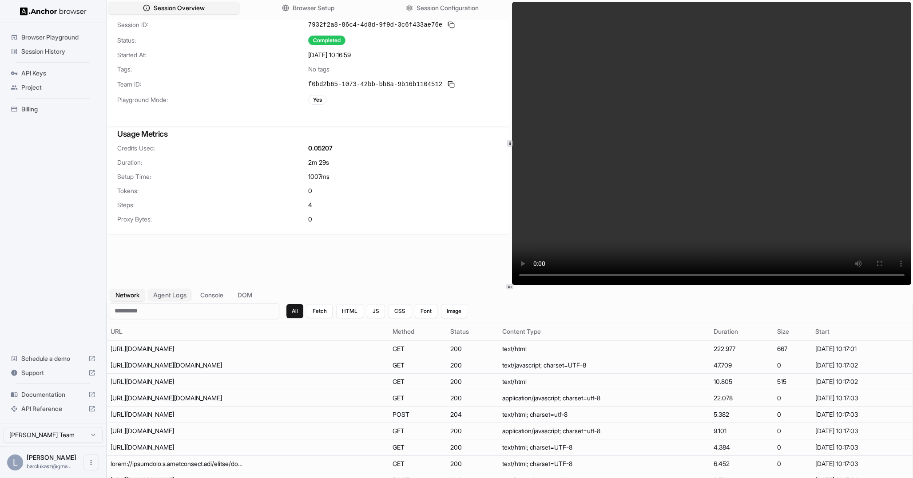
click at [171, 294] on button "Agent Logs" at bounding box center [170, 295] width 44 height 13
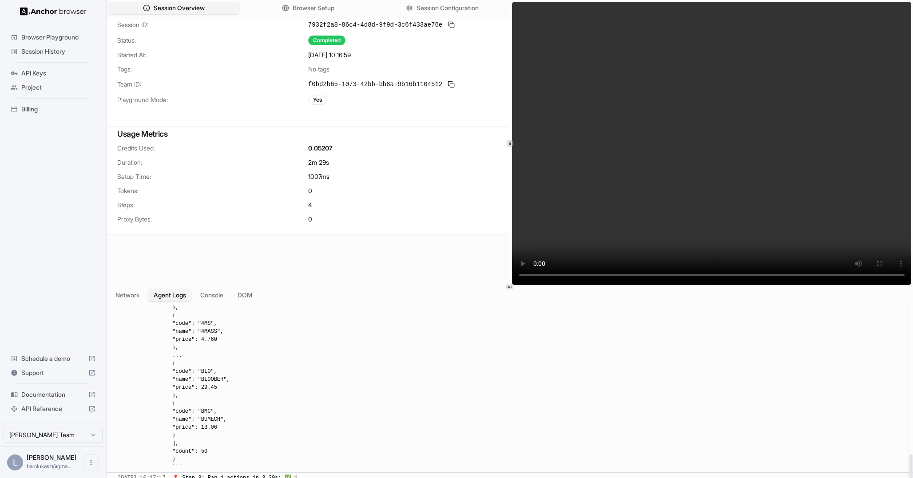
scroll to position [733, 0]
click at [224, 377] on span "📄 Result: ```json { "data": [ { "code": "06N", "name": "06MAGNA", "price": 2.45…" at bounding box center [210, 300] width 77 height 342
click at [200, 356] on span "📄 Result: ```json { "data": [ { "code": "06N", "name": "06MAGNA", "price": 2.45…" at bounding box center [210, 300] width 77 height 342
click at [203, 356] on span "📄 Result: ```json { "data": [ { "code": "06N", "name": "06MAGNA", "price": 2.45…" at bounding box center [210, 300] width 77 height 342
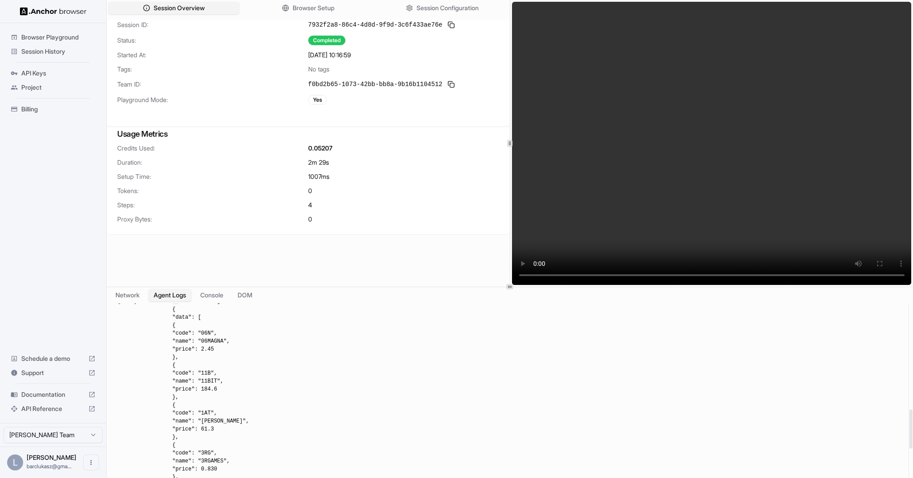
scroll to position [514, 0]
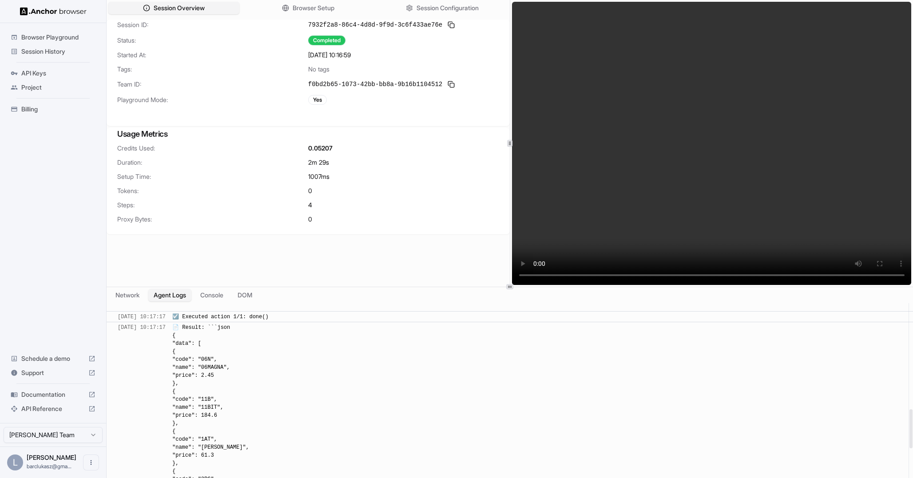
click at [210, 292] on button "Console" at bounding box center [212, 295] width 35 height 13
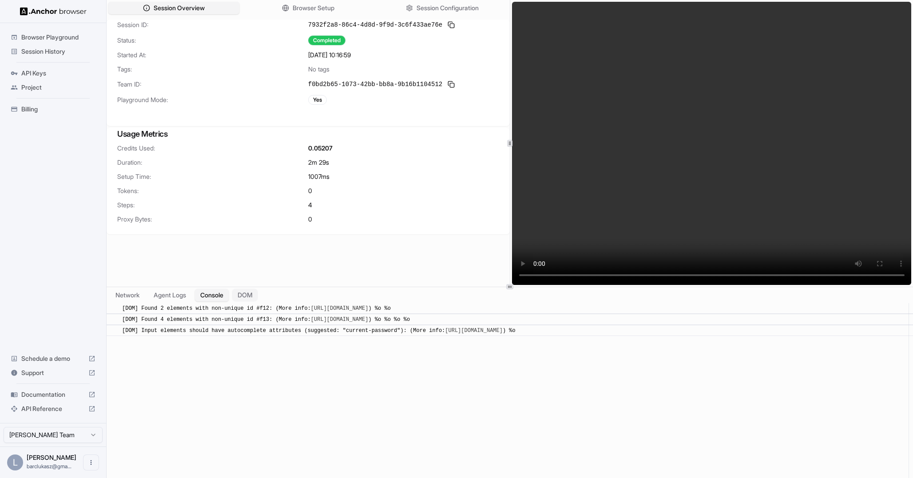
click at [245, 294] on button "DOM" at bounding box center [245, 295] width 26 height 13
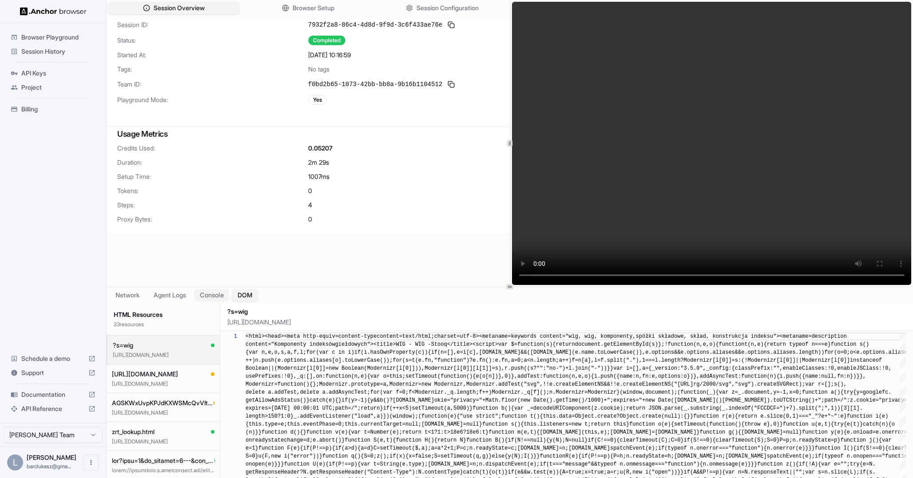
click at [214, 294] on button "Console" at bounding box center [212, 295] width 35 height 13
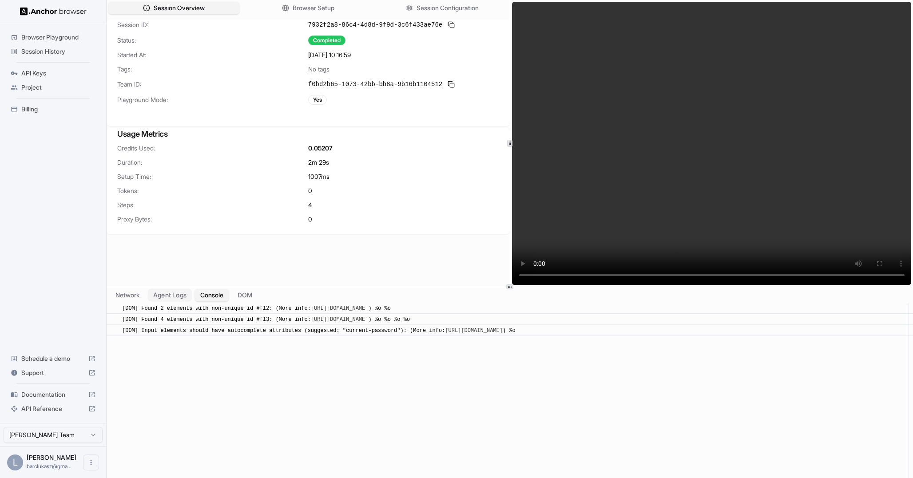
click at [167, 296] on button "Agent Logs" at bounding box center [170, 295] width 44 height 13
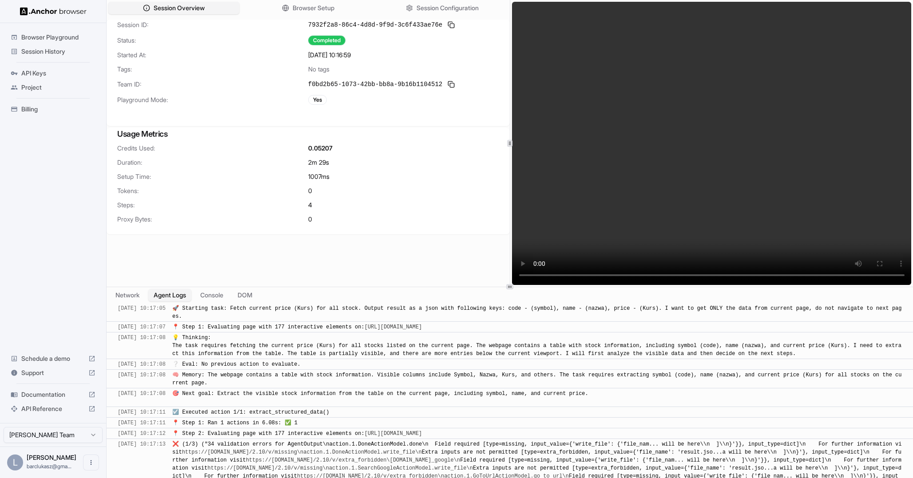
click at [61, 37] on span "Browser Playground" at bounding box center [58, 37] width 74 height 9
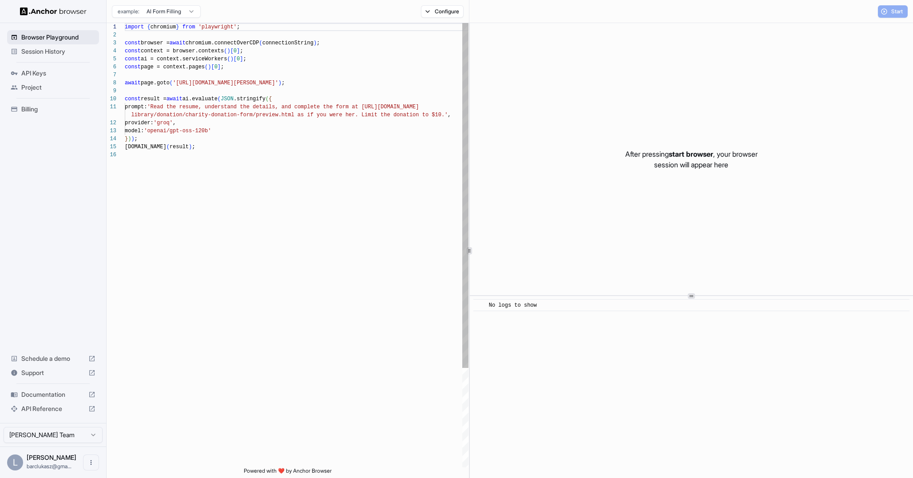
scroll to position [80, 0]
type textarea "**********"
click at [258, 116] on div "import { chromium } from 'playwright' ; const browser = await chromium.connectO…" at bounding box center [297, 309] width 344 height 572
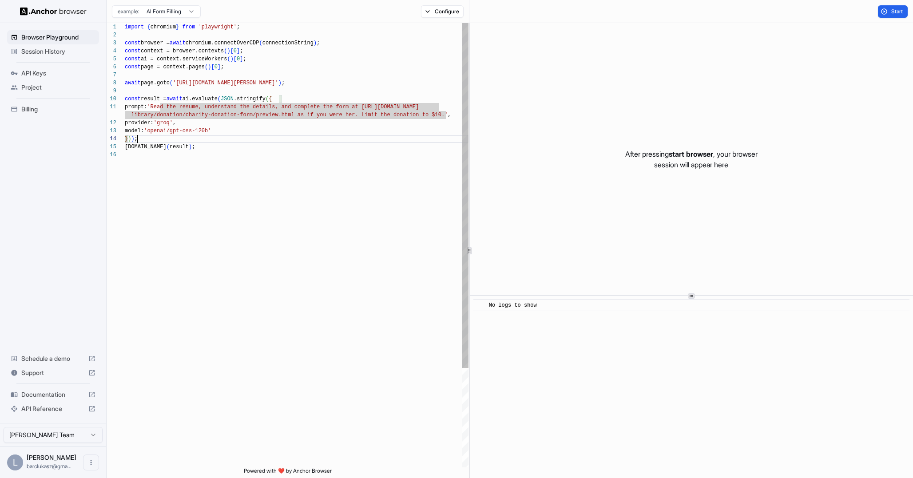
scroll to position [32, 0]
click at [246, 138] on div "import { chromium } from 'playwright' ; const browser = await chromium.connectO…" at bounding box center [297, 309] width 344 height 572
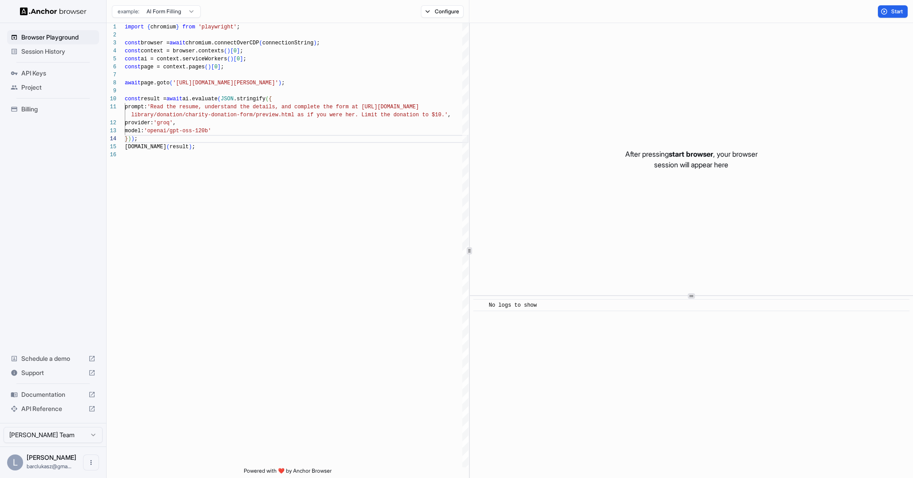
click at [63, 52] on span "Session History" at bounding box center [58, 51] width 74 height 9
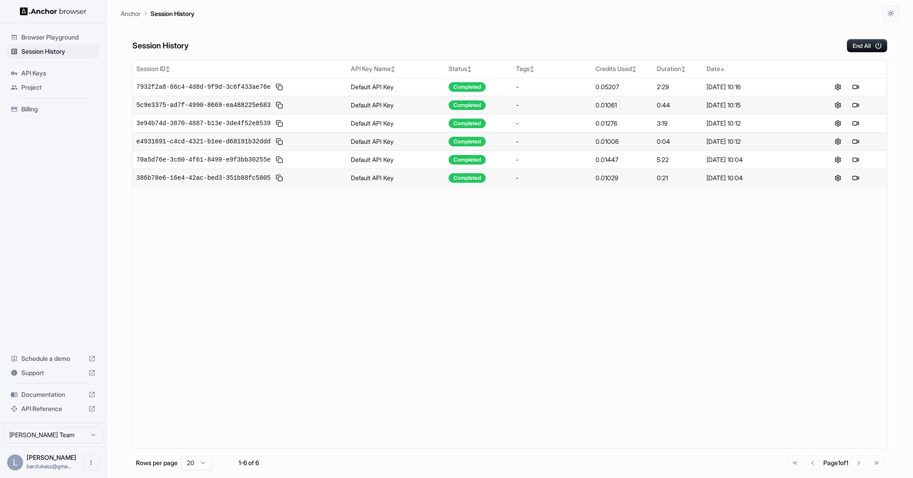
click at [58, 35] on span "Browser Playground" at bounding box center [58, 37] width 74 height 9
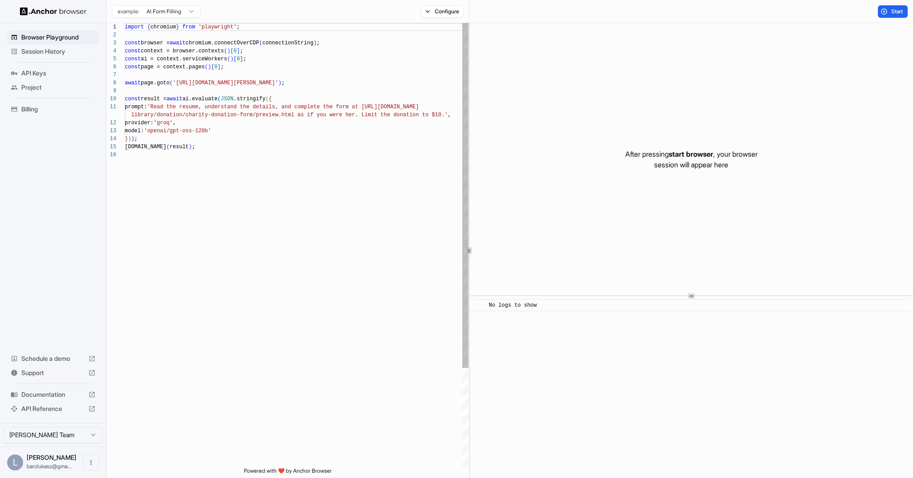
scroll to position [80, 0]
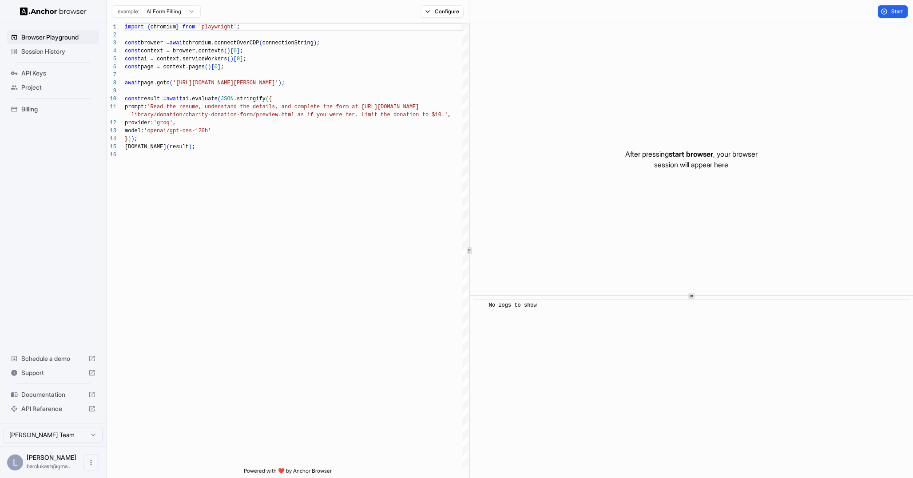
click at [185, 13] on html "Browser Playground Session History API Keys Project Billing Schedule a demo Sup…" at bounding box center [456, 239] width 913 height 478
type textarea "**********"
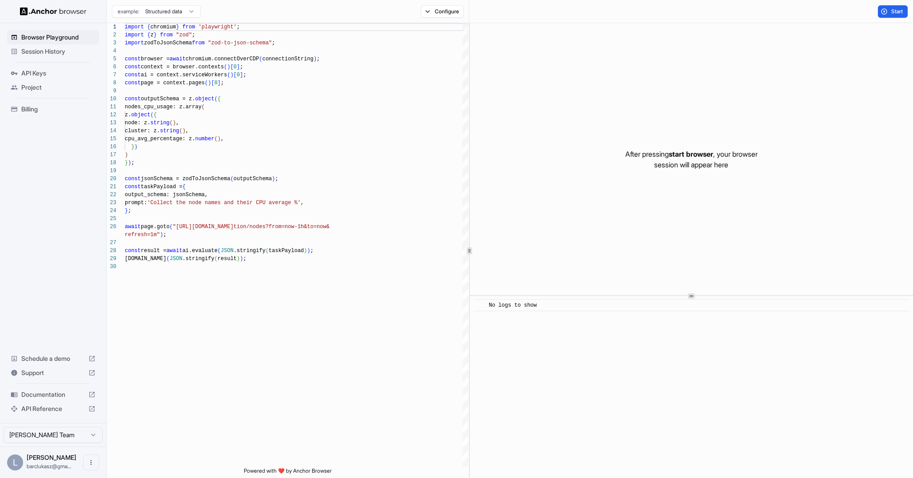
click at [54, 49] on span "Session History" at bounding box center [58, 51] width 74 height 9
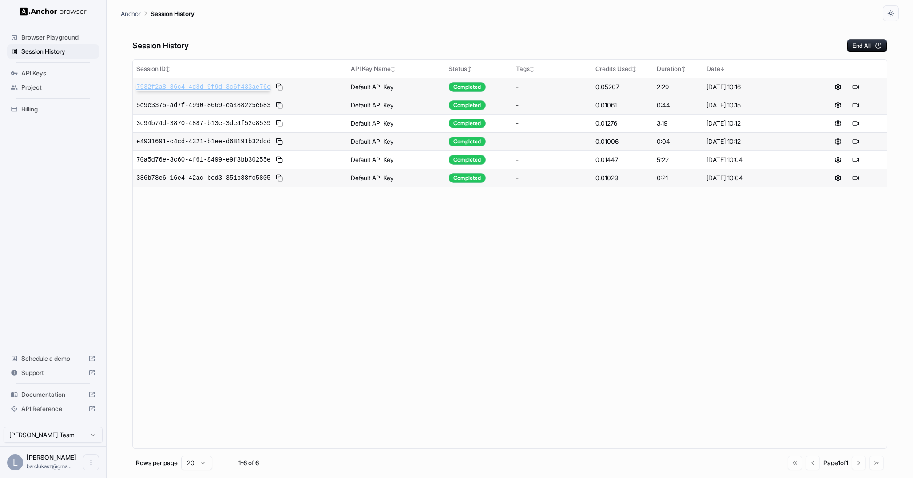
click at [255, 87] on span "7932f2a8-86c4-4d8d-9f9d-3c6f433ae76e" at bounding box center [203, 87] width 134 height 9
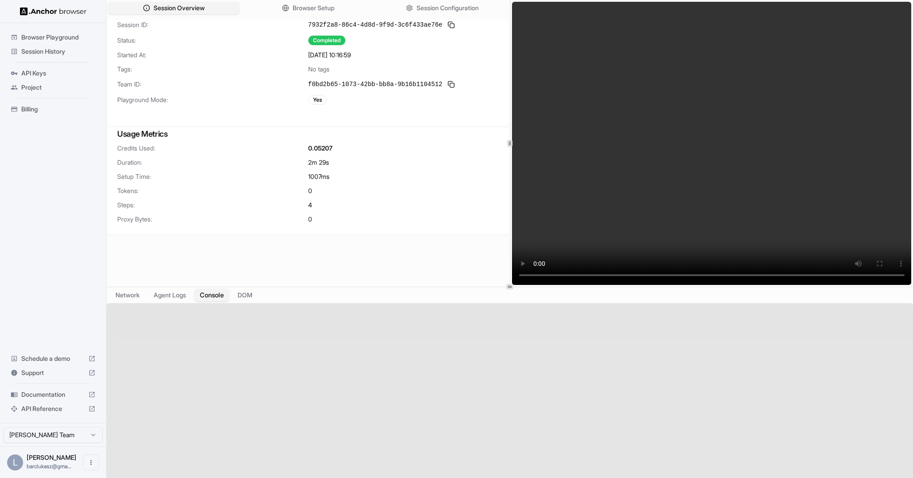
click at [217, 298] on button "Console" at bounding box center [212, 295] width 35 height 13
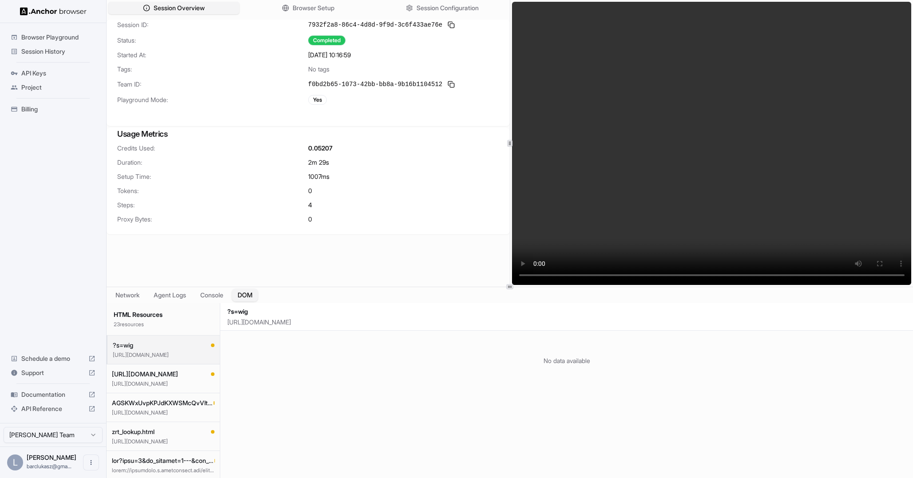
click at [254, 294] on button "DOM" at bounding box center [245, 295] width 26 height 13
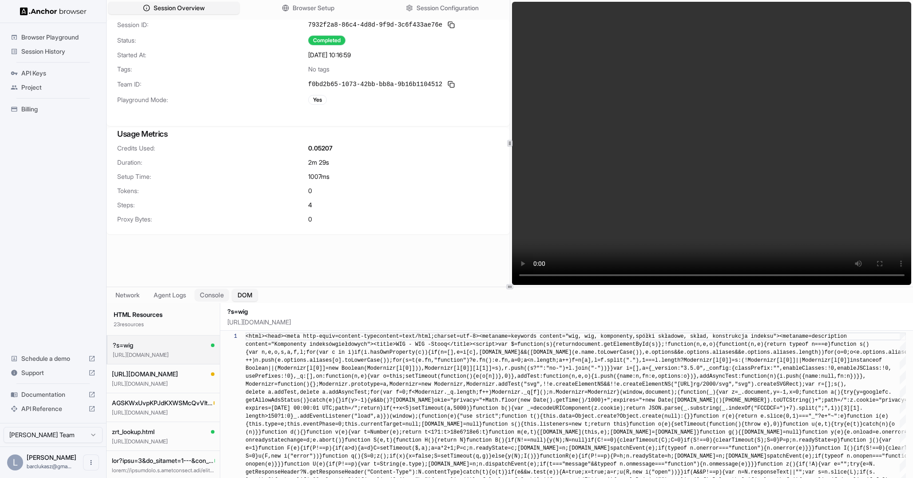
click at [219, 295] on button "Console" at bounding box center [212, 295] width 35 height 13
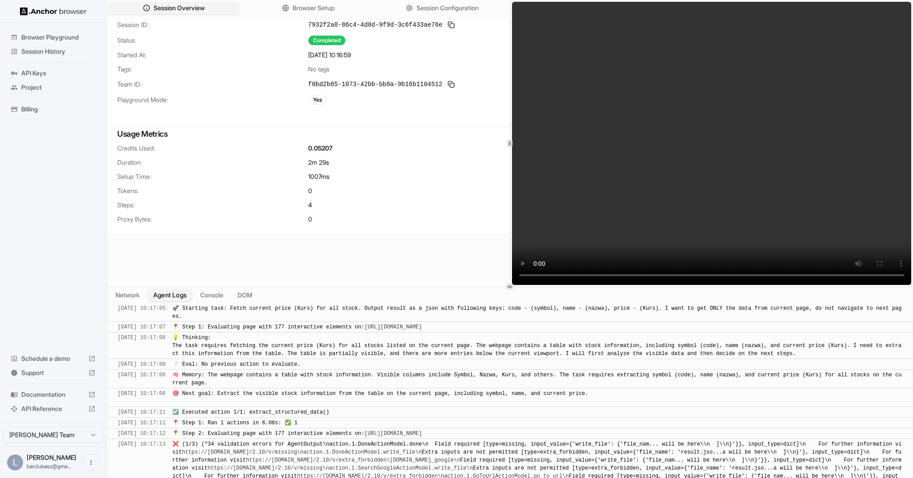
click at [168, 295] on button "Agent Logs" at bounding box center [170, 295] width 44 height 13
click at [218, 295] on button "Console" at bounding box center [212, 295] width 35 height 13
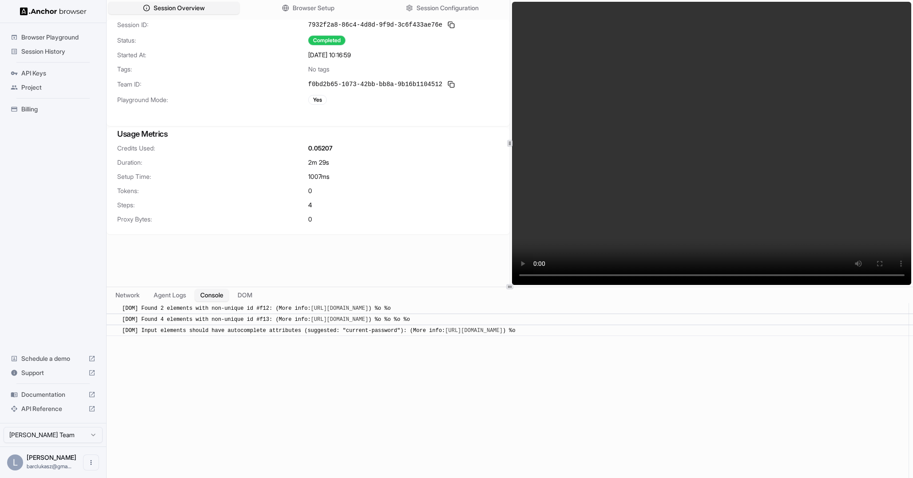
click at [54, 37] on span "Browser Playground" at bounding box center [58, 37] width 74 height 9
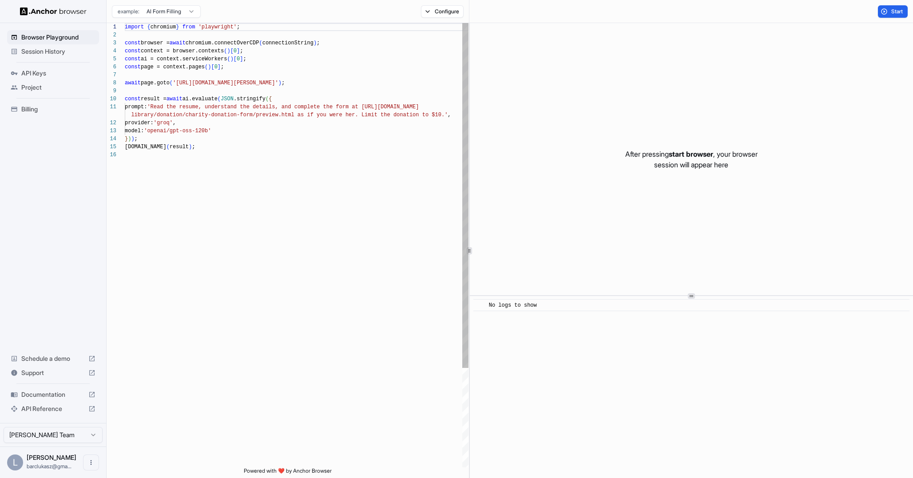
click at [245, 134] on div "import { chromium } from 'playwright' ; const browser = await chromium.connectO…" at bounding box center [297, 309] width 344 height 572
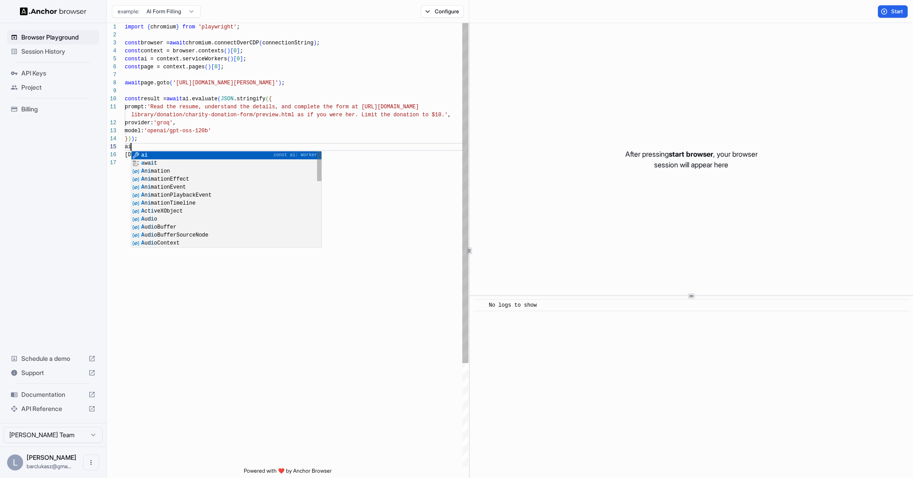
scroll to position [40, 0]
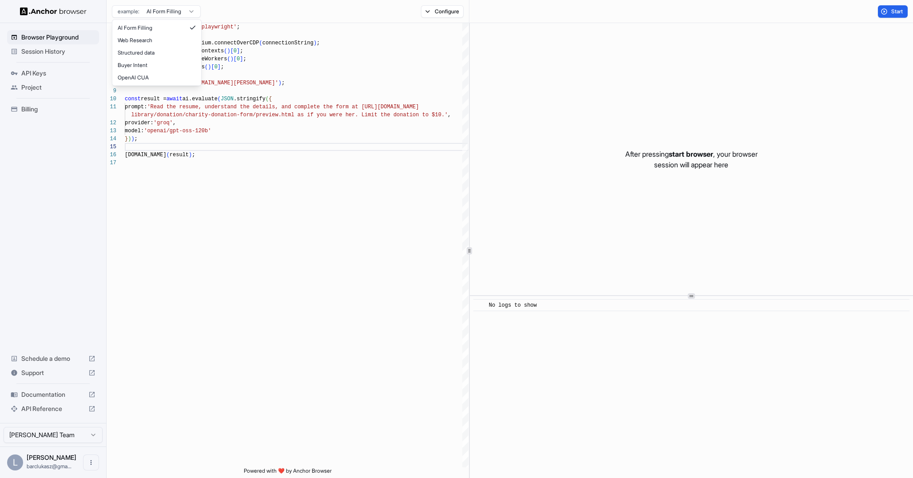
click at [166, 13] on html "Browser Playground Session History API Keys Project Billing Schedule a demo Sup…" at bounding box center [456, 239] width 913 height 478
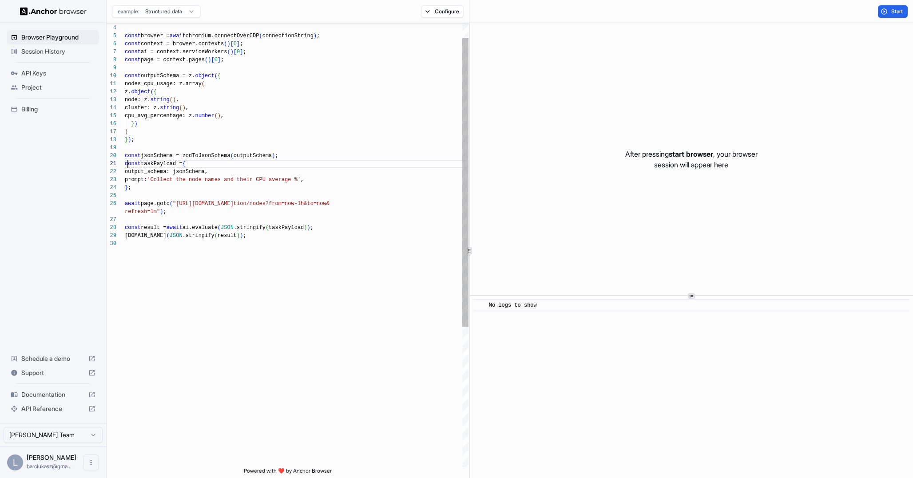
scroll to position [0, 0]
drag, startPoint x: 129, startPoint y: 167, endPoint x: 207, endPoint y: 175, distance: 79.0
click at [207, 175] on div "const page = context.pages ( ) [ 0 ] ; const outputSchema = z. object ( { nodes…" at bounding box center [297, 342] width 344 height 684
click at [210, 182] on div "const page = context.pages ( ) [ 0 ] ; const outputSchema = z. object ( { nodes…" at bounding box center [297, 342] width 344 height 684
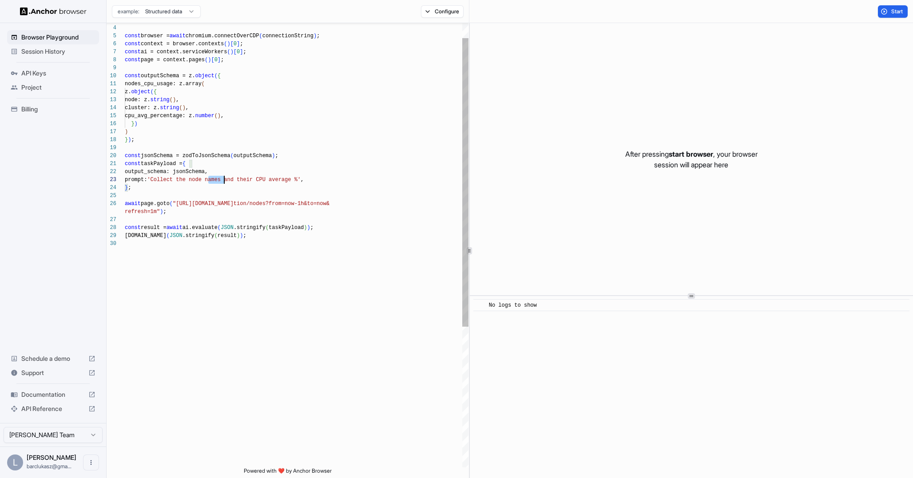
click at [210, 182] on div "const page = context.pages ( ) [ 0 ] ; const outputSchema = z. object ( { nodes…" at bounding box center [297, 342] width 344 height 684
click at [213, 226] on div "const page = context.pages ( ) [ 0 ] ; const outputSchema = z. object ( { nodes…" at bounding box center [297, 342] width 344 height 684
click at [166, 202] on div "const page = context.pages ( ) [ 0 ] ; const outputSchema = z. object ( { nodes…" at bounding box center [297, 342] width 344 height 684
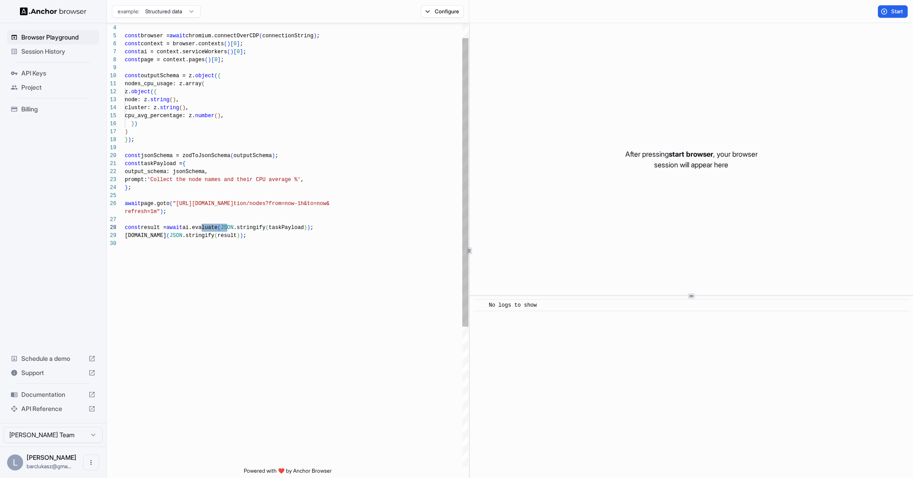
scroll to position [40, 0]
click at [166, 202] on div "const page = context.pages ( ) [ 0 ] ; const outputSchema = z. object ( { nodes…" at bounding box center [297, 342] width 344 height 684
click at [156, 236] on div "const page = context.pages ( ) [ 0 ] ; const outputSchema = z. object ( { nodes…" at bounding box center [297, 342] width 344 height 684
click at [221, 184] on div "const page = context.pages ( ) [ 0 ] ; const outputSchema = z. object ( { nodes…" at bounding box center [297, 342] width 344 height 684
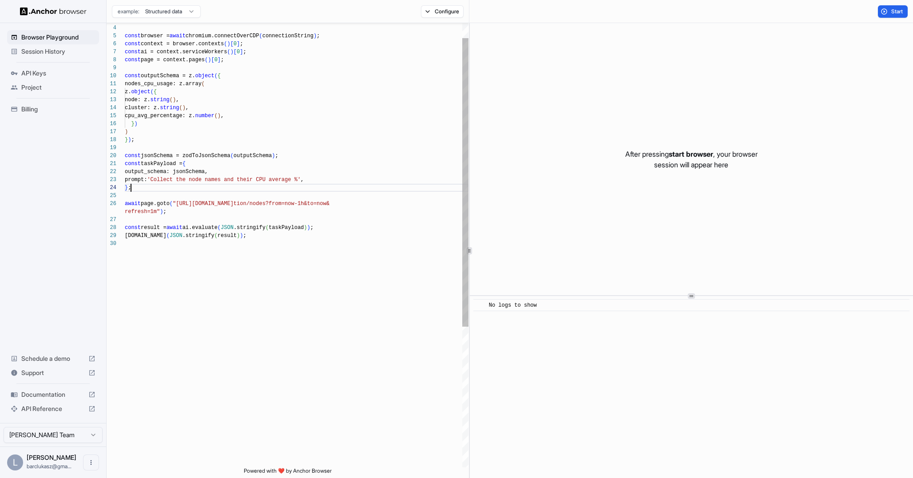
click at [221, 184] on div "const page = context.pages ( ) [ 0 ] ; const outputSchema = z. object ( { nodes…" at bounding box center [297, 342] width 344 height 684
click at [221, 171] on div "const page = context.pages ( ) [ 0 ] ; const outputSchema = z. object ( { nodes…" at bounding box center [297, 342] width 344 height 684
click at [221, 188] on div "const page = context.pages ( ) [ 0 ] ; const outputSchema = z. object ( { nodes…" at bounding box center [297, 342] width 344 height 684
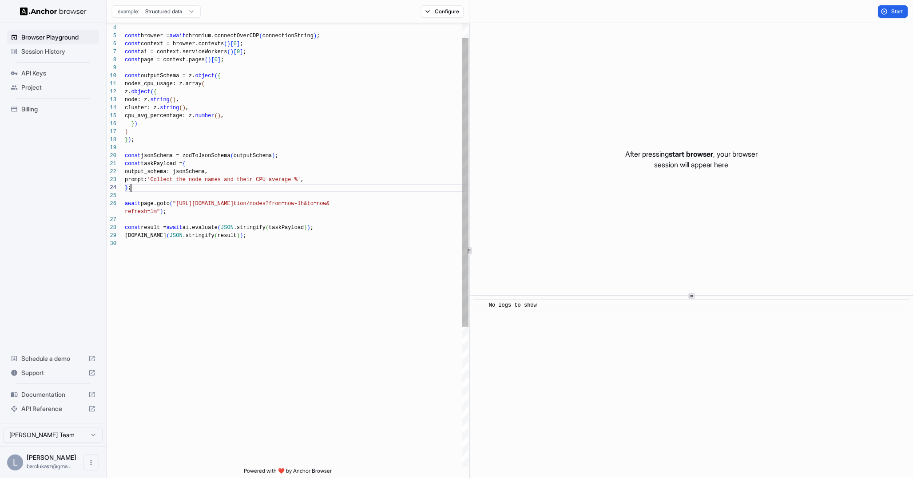
click at [221, 188] on div "const page = context.pages ( ) [ 0 ] ; const outputSchema = z. object ( { nodes…" at bounding box center [297, 342] width 344 height 684
click at [353, 227] on div "const page = context.pages ( ) [ 0 ] ; const outputSchema = z. object ( { nodes…" at bounding box center [297, 342] width 344 height 684
click at [457, 10] on button "Configure" at bounding box center [442, 11] width 43 height 12
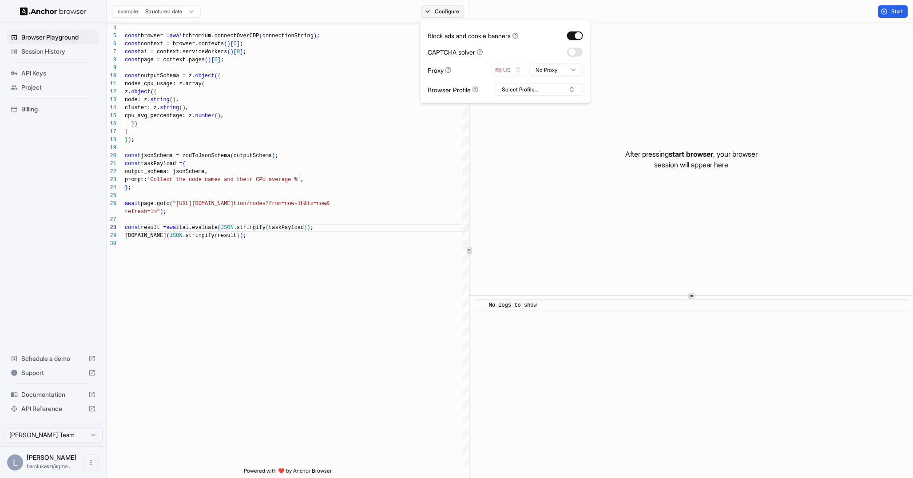
click at [457, 10] on button "Configure" at bounding box center [442, 11] width 43 height 12
click at [888, 14] on button "Start" at bounding box center [893, 11] width 30 height 12
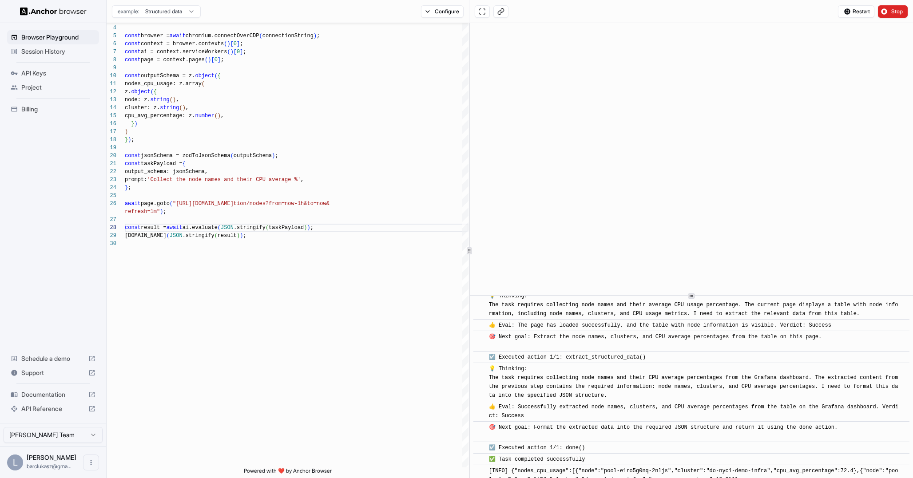
scroll to position [55, 0]
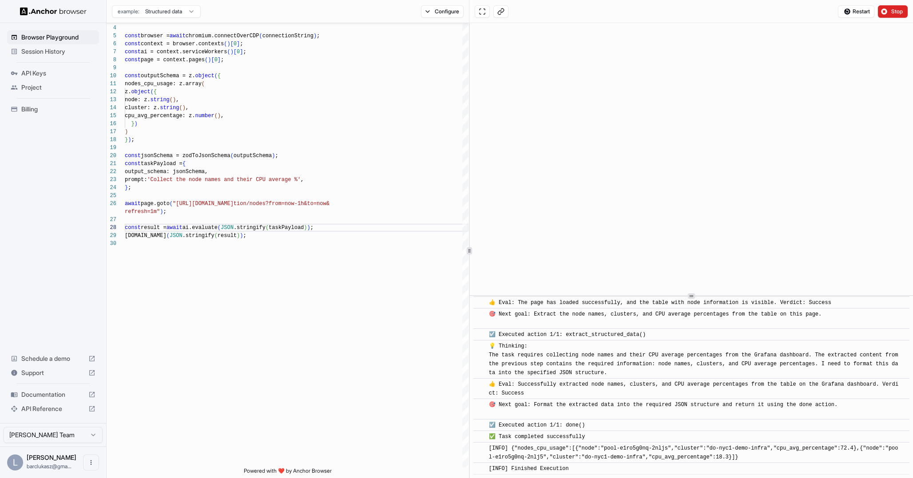
click at [193, 13] on html "Browser Playground Session History API Keys Project Billing Schedule a demo Sup…" at bounding box center [456, 239] width 913 height 478
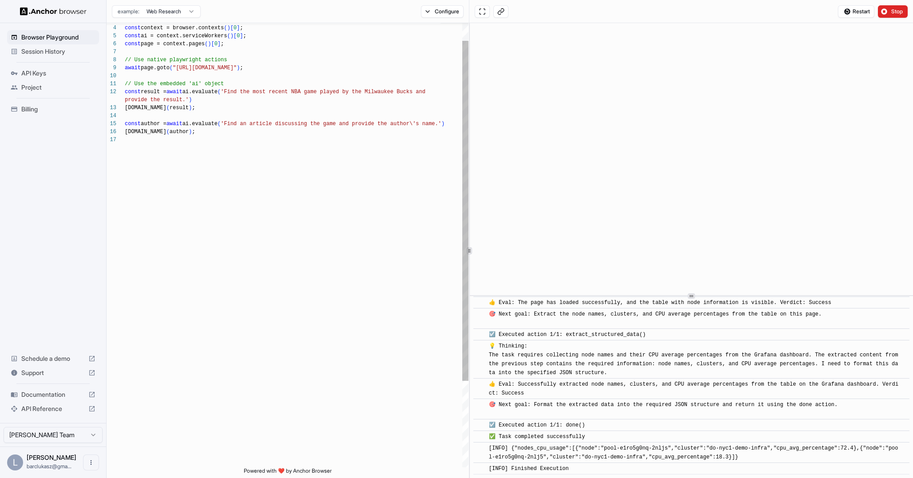
click at [304, 128] on div "const browser = await chromium.connectOverCDP ( connectionString ) ; const cont…" at bounding box center [297, 290] width 344 height 580
click at [304, 107] on div "const browser = await chromium.connectOverCDP ( connectionString ) ; const cont…" at bounding box center [297, 290] width 344 height 580
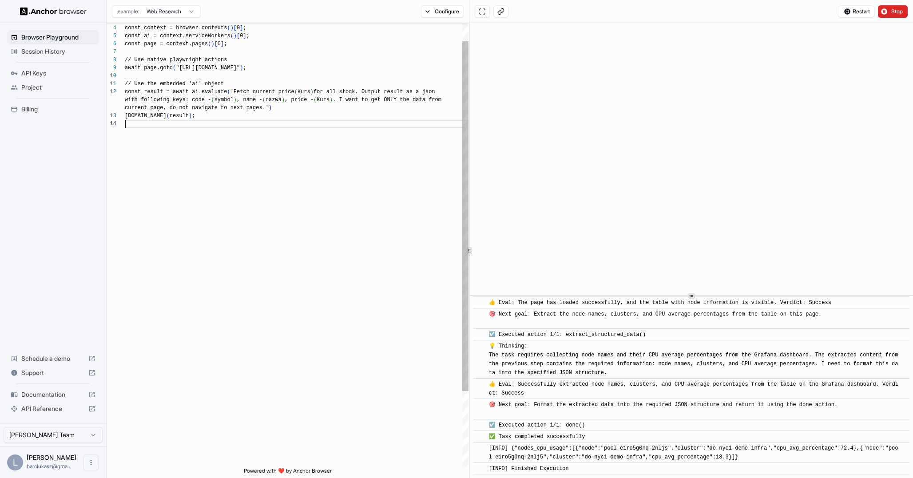
scroll to position [40, 0]
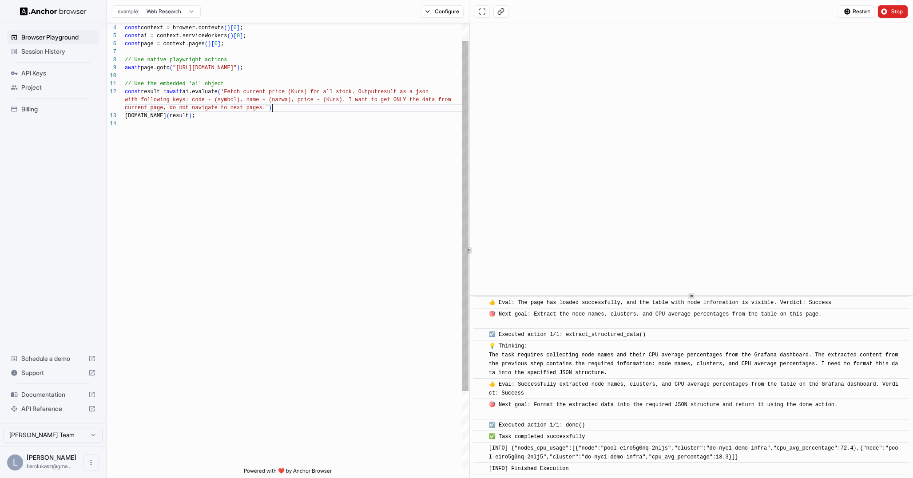
click at [290, 108] on div "const browser = await chromium.connectOverCDP ( connectionString ) ; const cont…" at bounding box center [297, 282] width 344 height 564
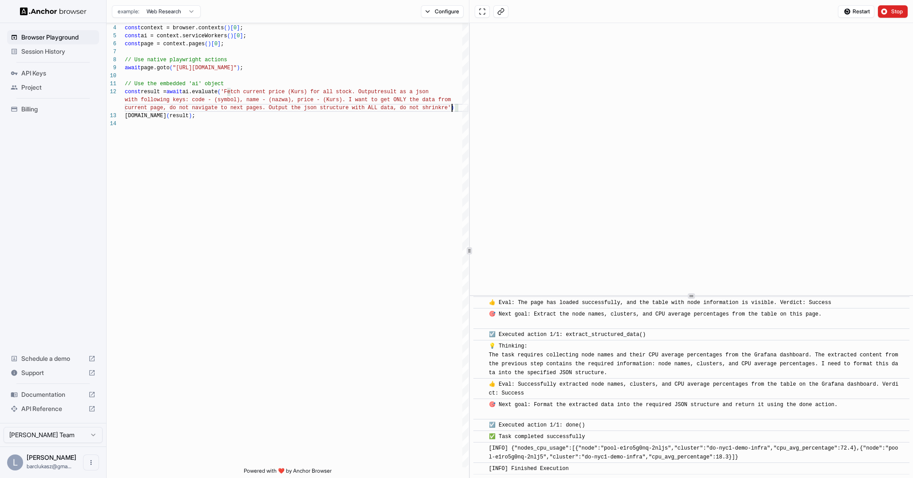
scroll to position [32, 0]
click at [898, 11] on span "Stop" at bounding box center [897, 11] width 12 height 7
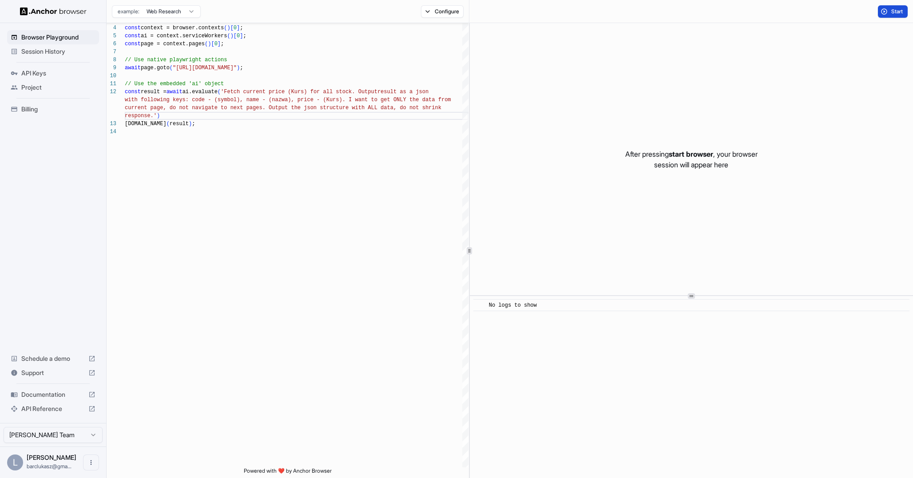
click at [893, 11] on span "Start" at bounding box center [897, 11] width 12 height 7
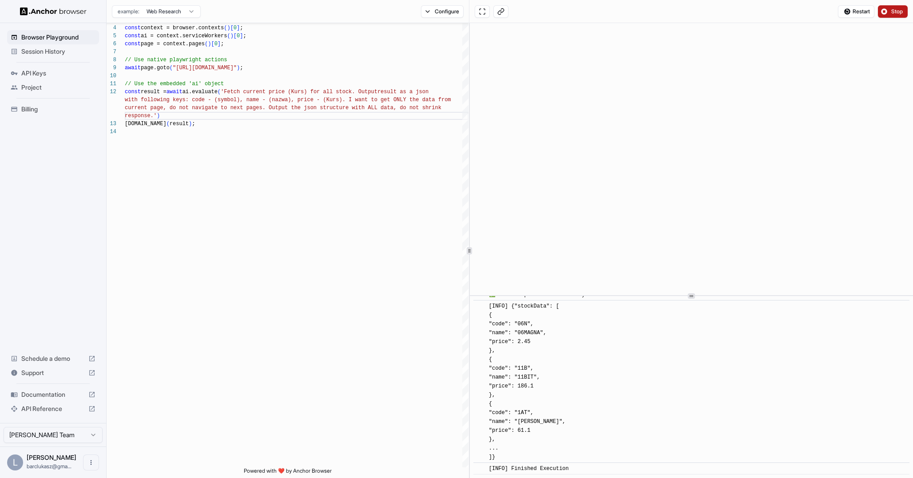
scroll to position [846, 0]
click at [495, 457] on span "[INFO] {"stockData": [ { "code": "06N", "name": "06MAGNA", "price": 2.45 }, { "…" at bounding box center [527, 381] width 77 height 157
click at [507, 393] on div "[INFO] {"stockData": [ { "code": "06N", "name": "06MAGNA", "price": 2.45 }, { "…" at bounding box center [527, 382] width 77 height 160
click at [526, 349] on div "[INFO] {"stockData": [ { "code": "06N", "name": "06MAGNA", "price": 2.45 }, { "…" at bounding box center [527, 382] width 77 height 160
click at [501, 449] on span "[INFO] {"stockData": [ { "code": "06N", "name": "06MAGNA", "price": 2.45 }, { "…" at bounding box center [527, 381] width 77 height 157
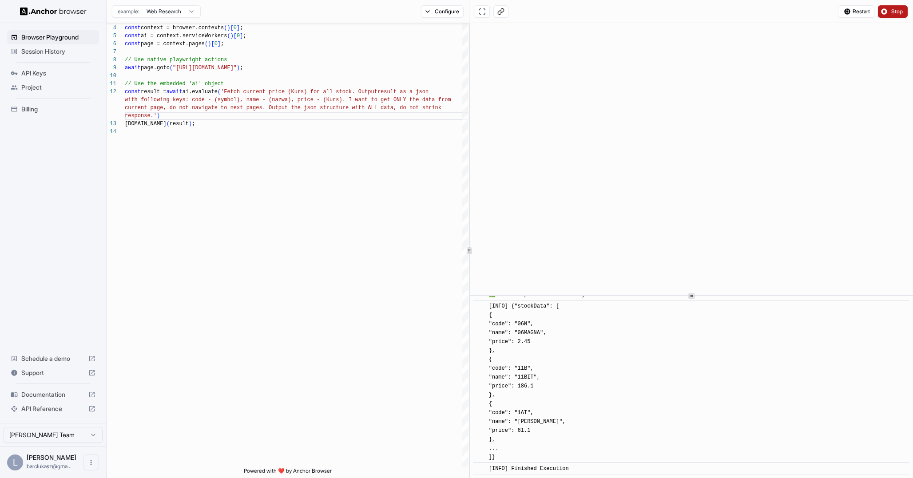
click at [501, 449] on span "[INFO] {"stockData": [ { "code": "06N", "name": "06MAGNA", "price": 2.45 }, { "…" at bounding box center [527, 381] width 77 height 157
click at [516, 397] on div "[INFO] {"stockData": [ { "code": "06N", "name": "06MAGNA", "price": 2.45 }, { "…" at bounding box center [527, 382] width 77 height 160
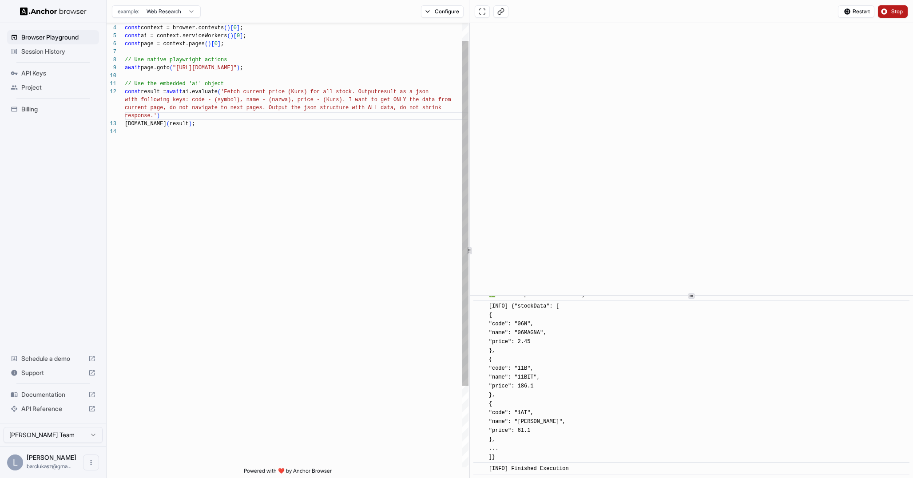
click at [237, 103] on div "const browser = await chromium.connectOverCDP ( connectionString ) ; const cont…" at bounding box center [297, 286] width 344 height 572
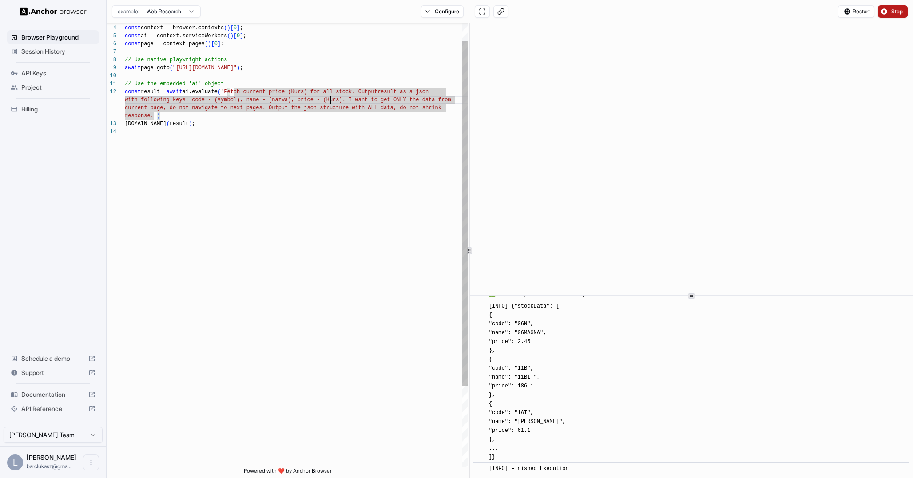
click at [331, 103] on div "const browser = await chromium.connectOverCDP ( connectionString ) ; const cont…" at bounding box center [297, 286] width 344 height 572
click at [340, 110] on div "const browser = await chromium.connectOverCDP ( connectionString ) ; const cont…" at bounding box center [297, 286] width 344 height 572
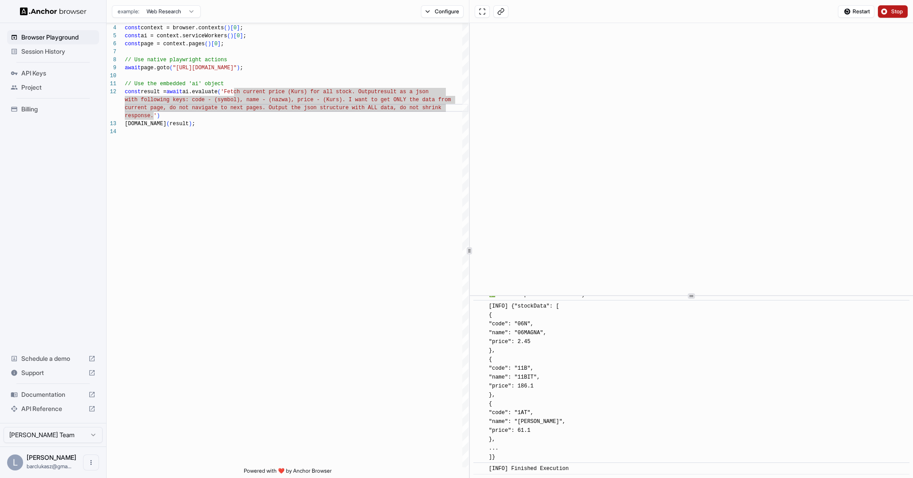
click at [523, 435] on div "[INFO] {"stockData": [ { "code": "06N", "name": "06MAGNA", "price": 2.45 }, { "…" at bounding box center [527, 382] width 77 height 160
click at [497, 443] on div "[INFO] {"stockData": [ { "code": "06N", "name": "06MAGNA", "price": 2.45 }, { "…" at bounding box center [527, 382] width 77 height 160
click at [497, 449] on span "[INFO] {"stockData": [ { "code": "06N", "name": "06MAGNA", "price": 2.45 }, { "…" at bounding box center [527, 381] width 77 height 157
click at [491, 455] on span "[INFO] {"stockData": [ { "code": "06N", "name": "06MAGNA", "price": 2.45 }, { "…" at bounding box center [527, 381] width 77 height 157
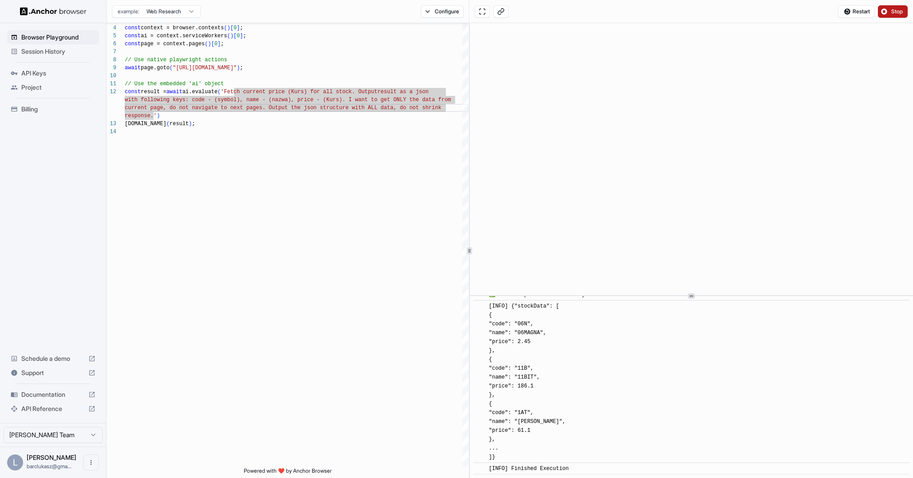
scroll to position [846, 0]
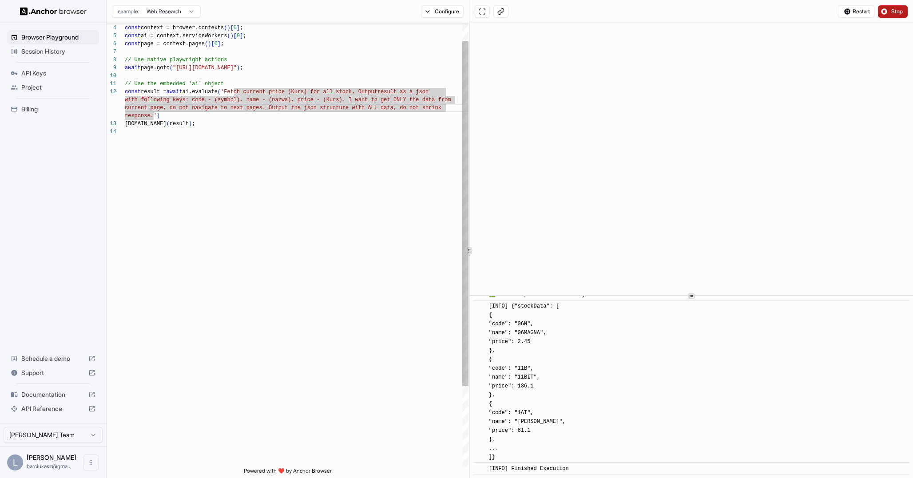
click at [354, 137] on div "const browser = await chromium.connectOverCDP ( connectionString ) ; const cont…" at bounding box center [297, 286] width 344 height 572
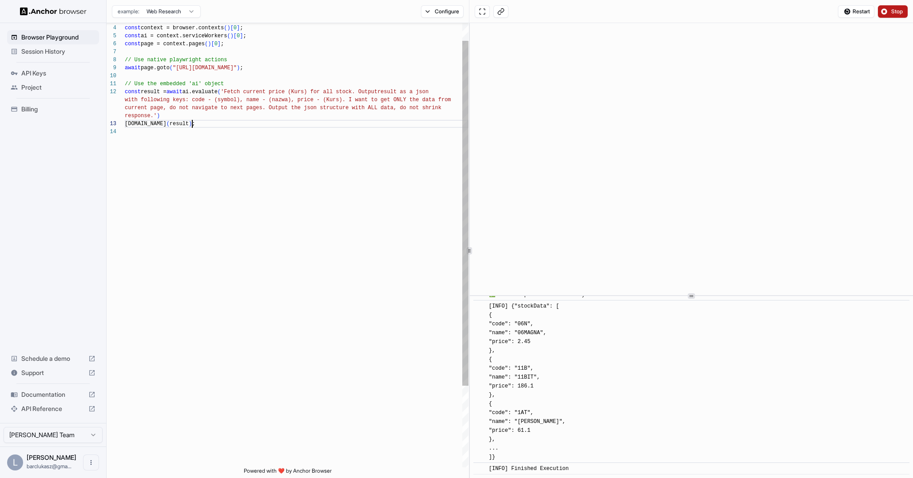
scroll to position [40, 0]
click at [342, 120] on div "const browser = await chromium.connectOverCDP ( connectionString ) ; const cont…" at bounding box center [297, 286] width 344 height 572
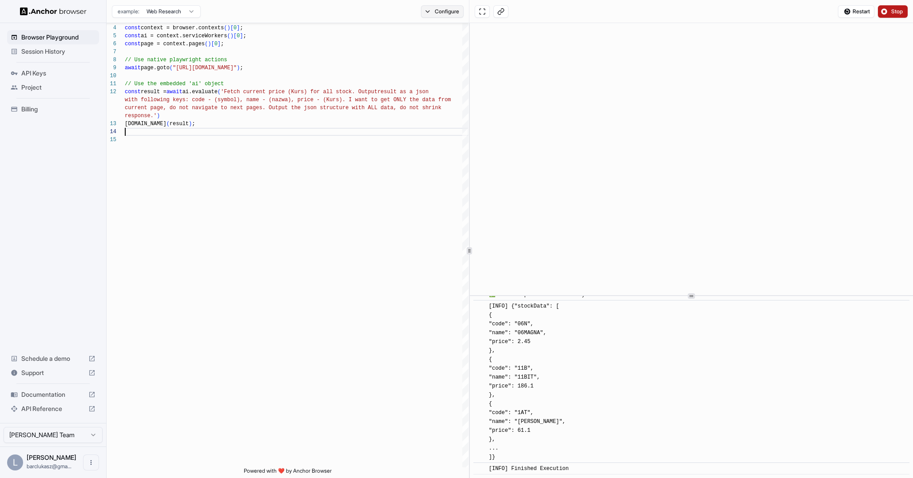
click at [441, 9] on button "Configure" at bounding box center [442, 11] width 43 height 12
click at [535, 88] on button "Select Profile..." at bounding box center [538, 89] width 89 height 12
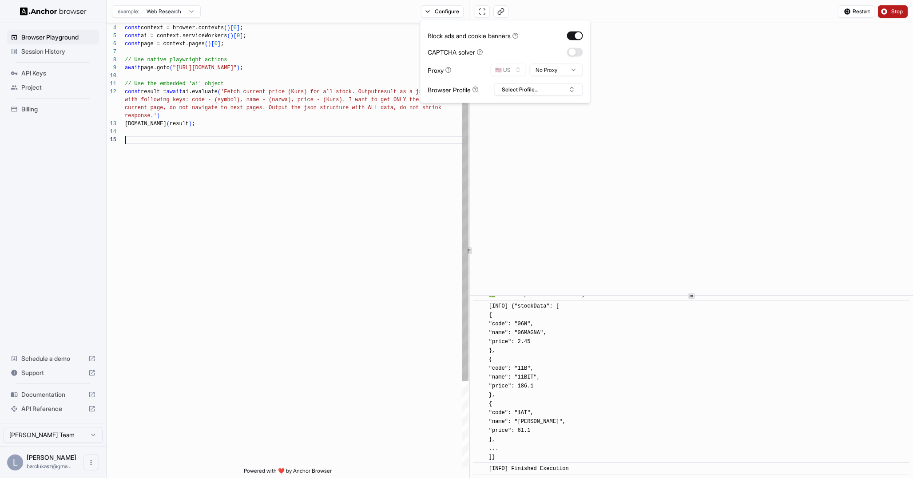
click at [395, 215] on div "const browser = await chromium.connectOverCDP ( connectionString ) ; const cont…" at bounding box center [297, 290] width 344 height 580
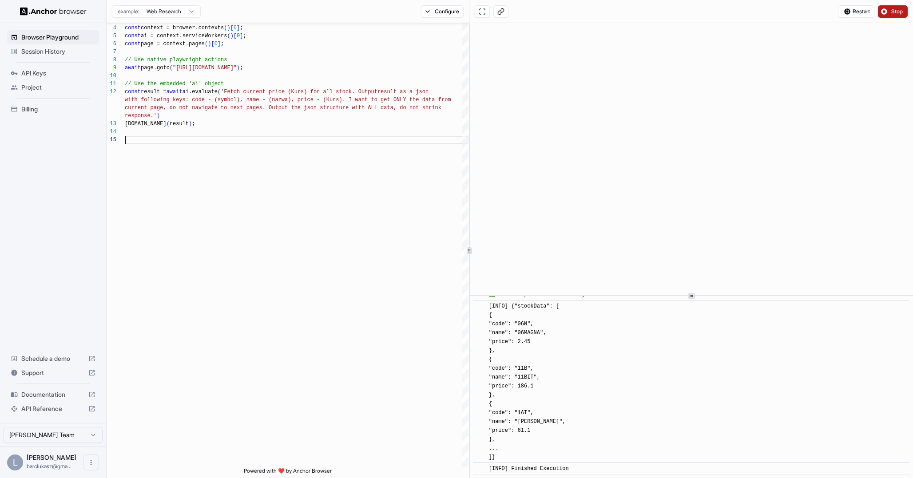
click at [493, 449] on span "[INFO] {"stockData": [ { "code": "06N", "name": "06MAGNA", "price": 2.45 }, { "…" at bounding box center [527, 381] width 77 height 157
click at [544, 305] on span "[INFO] {"stockData": [ { "code": "06N", "name": "06MAGNA", "price": 2.45 }, { "…" at bounding box center [527, 381] width 77 height 157
click at [558, 305] on span "[INFO] {"stockData": [ { "code": "06N", "name": "06MAGNA", "price": 2.45 }, { "…" at bounding box center [527, 381] width 77 height 157
click at [895, 11] on span "Stop" at bounding box center [897, 11] width 12 height 7
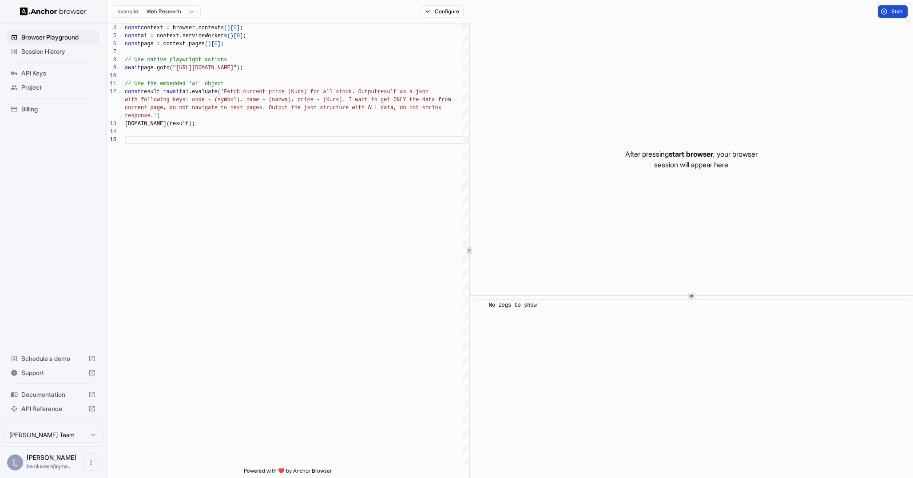
click at [892, 12] on span "Start" at bounding box center [897, 11] width 12 height 7
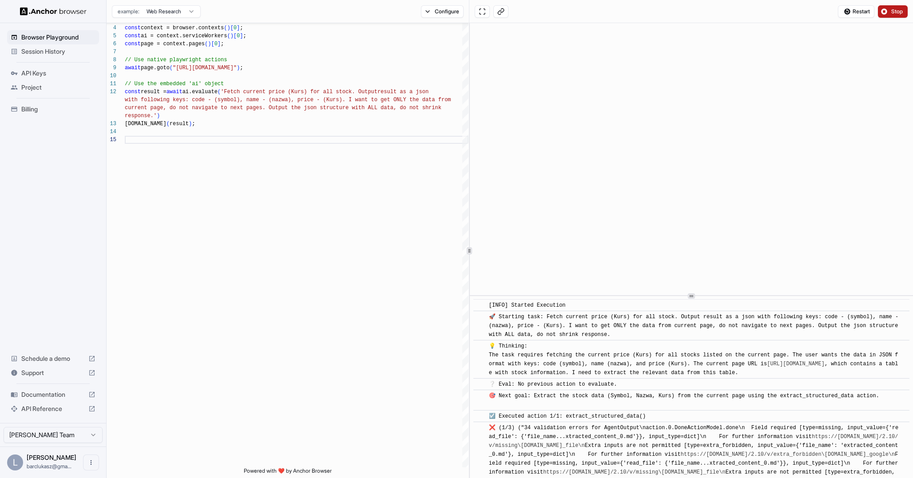
click at [894, 11] on span "Stop" at bounding box center [897, 11] width 12 height 7
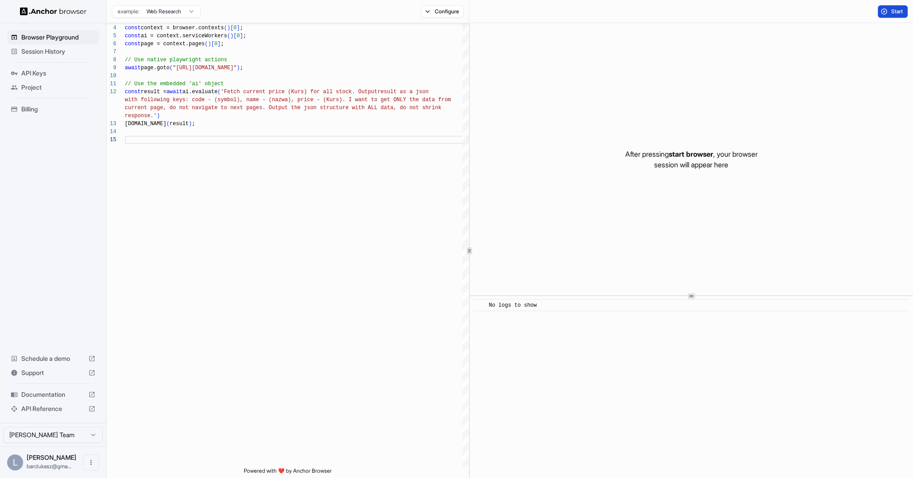
click at [892, 8] on span "Start" at bounding box center [897, 11] width 12 height 7
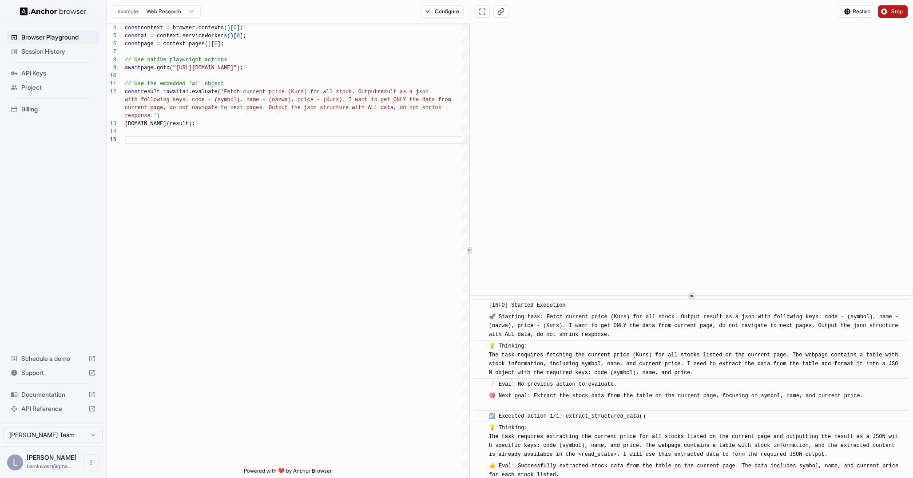
scroll to position [73, 0]
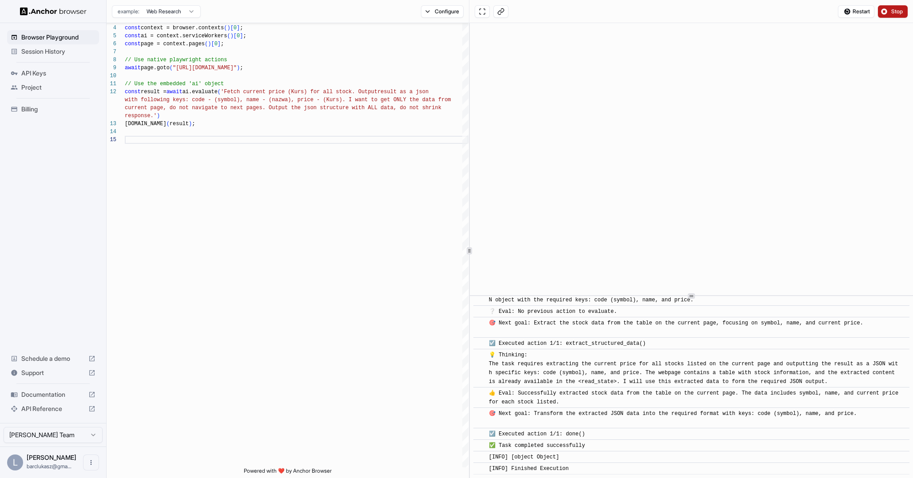
click at [548, 456] on span "[INFO] [object Object]" at bounding box center [524, 457] width 70 height 6
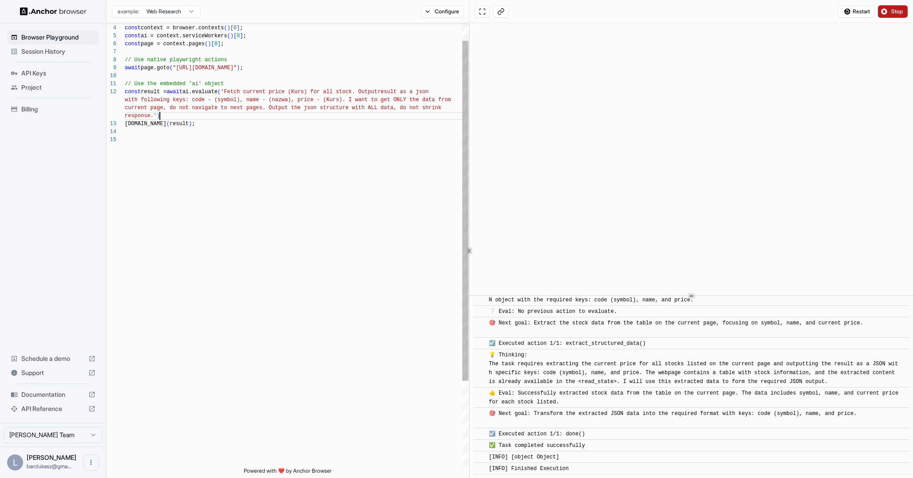
click at [167, 119] on div "const browser = await chromium.connectOverCDP ( connectionString ) ; const cont…" at bounding box center [297, 290] width 344 height 580
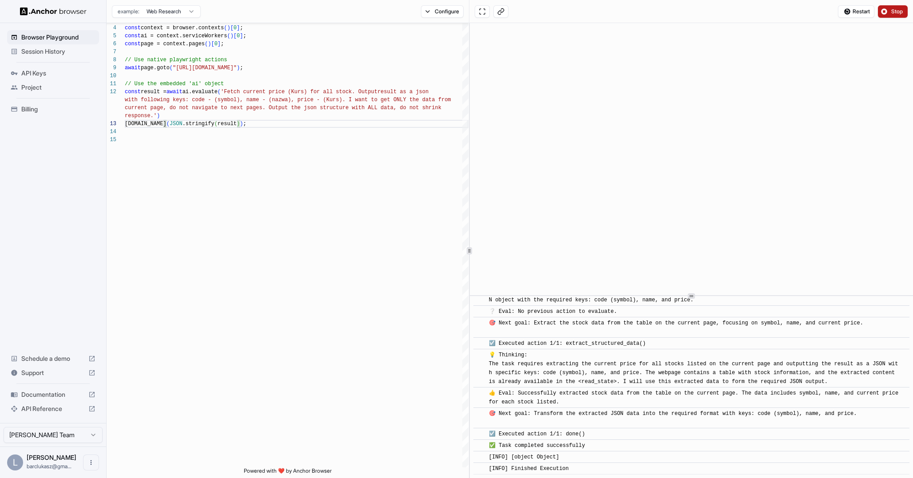
type textarea "**********"
click at [887, 10] on button "Stop" at bounding box center [893, 11] width 30 height 12
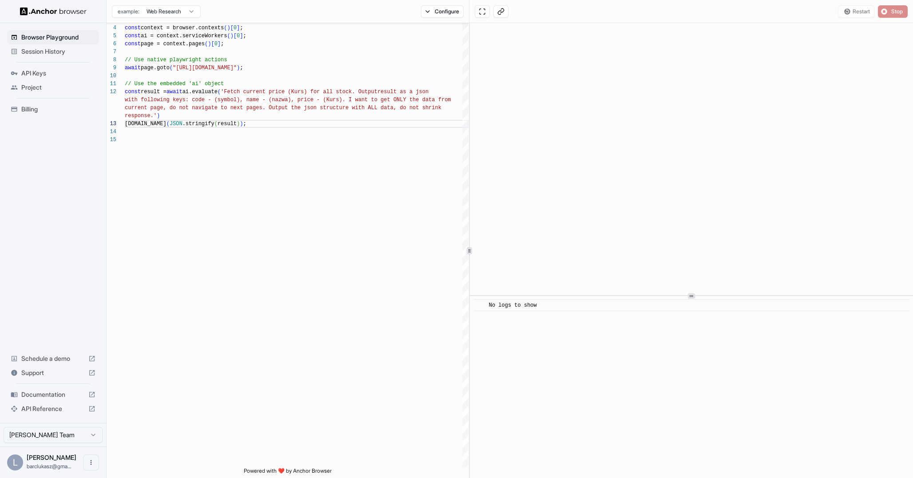
scroll to position [0, 0]
click at [890, 9] on button "Start" at bounding box center [893, 11] width 30 height 12
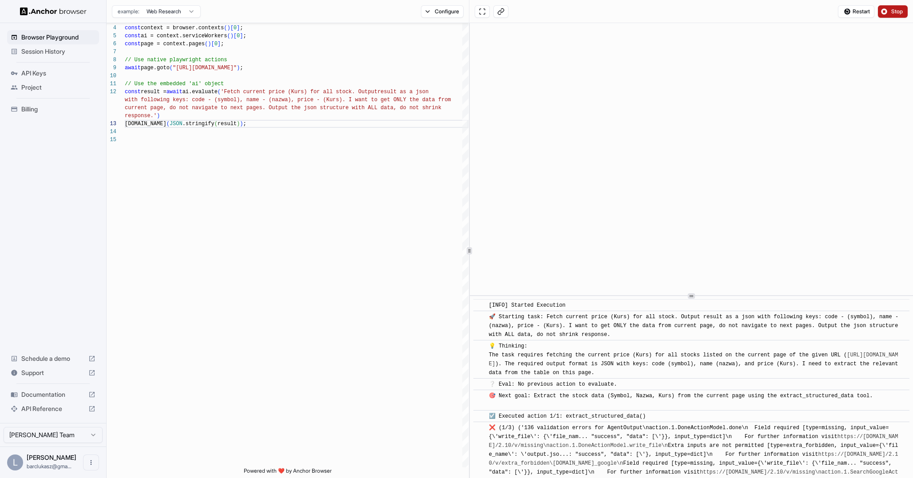
scroll to position [3677, 0]
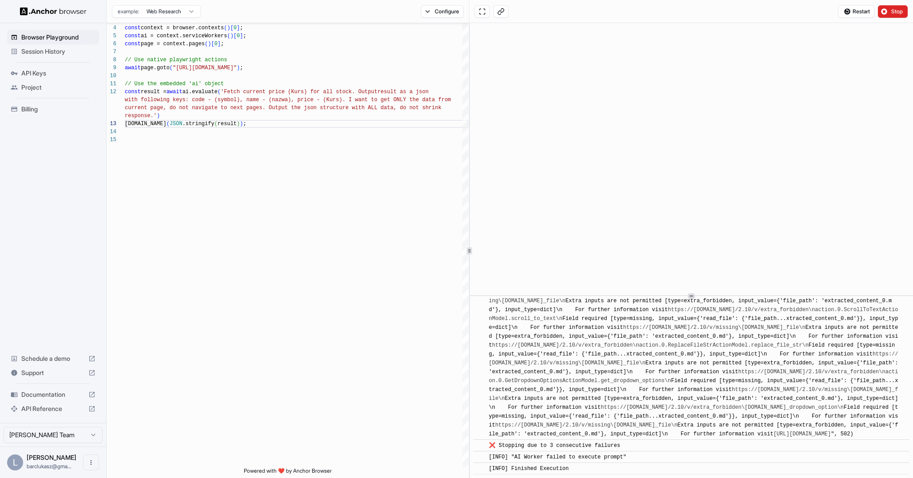
click at [37, 71] on span "API Keys" at bounding box center [58, 73] width 74 height 9
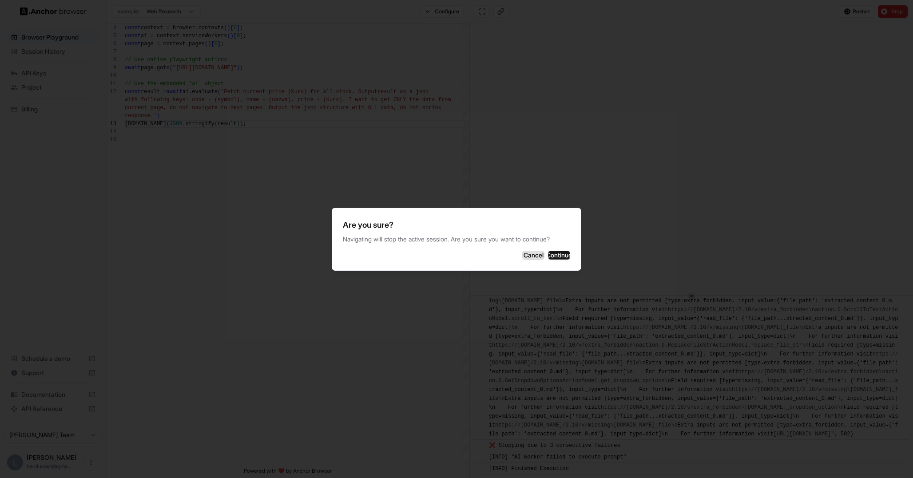
click at [522, 259] on button "Cancel" at bounding box center [533, 255] width 22 height 9
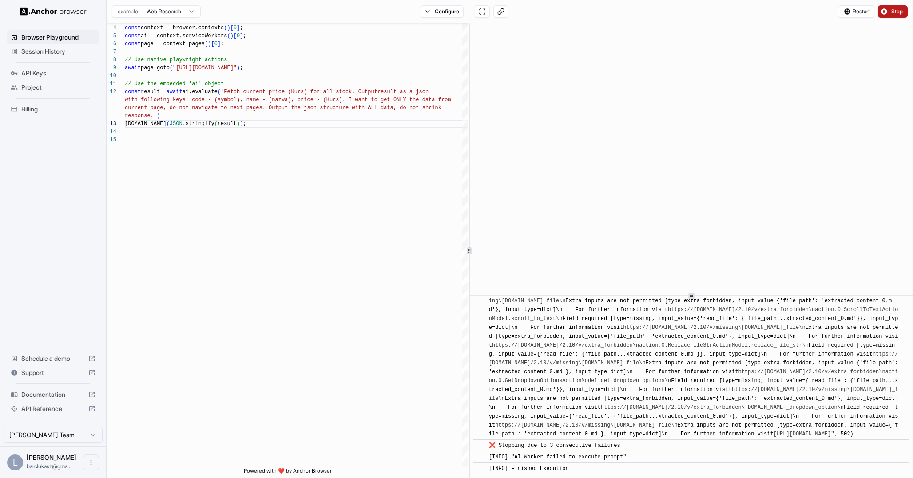
click at [894, 12] on span "Stop" at bounding box center [897, 11] width 12 height 7
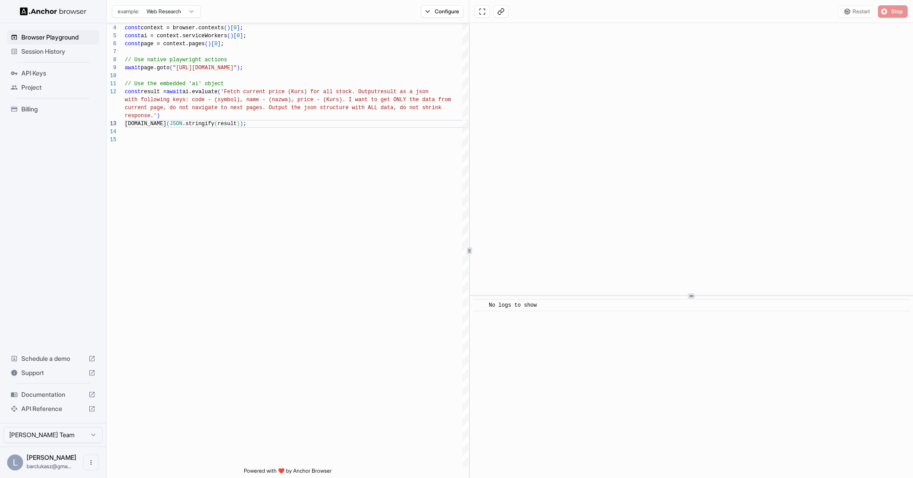
scroll to position [0, 0]
click at [43, 72] on span "API Keys" at bounding box center [58, 73] width 74 height 9
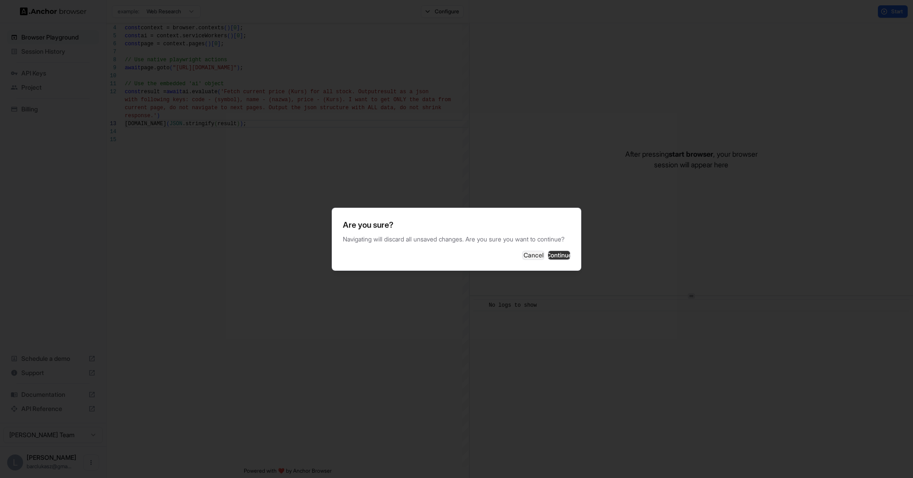
click at [565, 260] on button "Continue" at bounding box center [559, 255] width 22 height 9
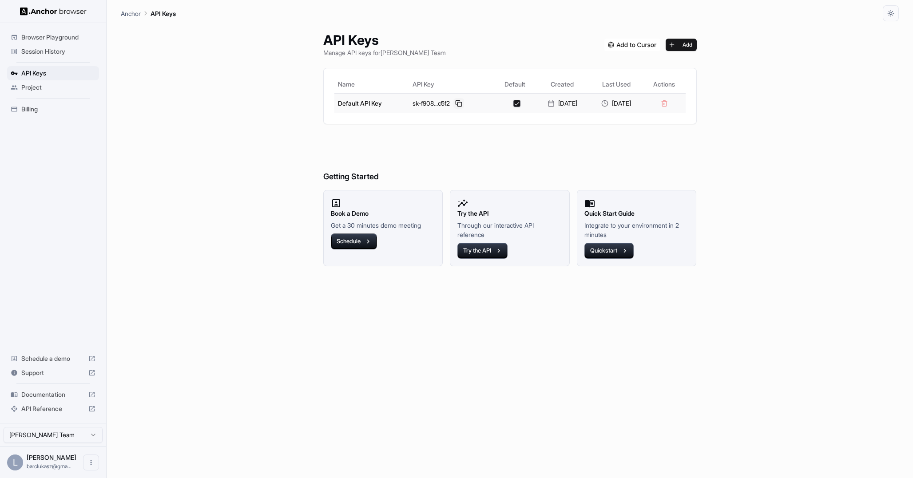
click at [454, 104] on button at bounding box center [458, 103] width 11 height 11
click at [44, 56] on span "Session History" at bounding box center [58, 51] width 74 height 9
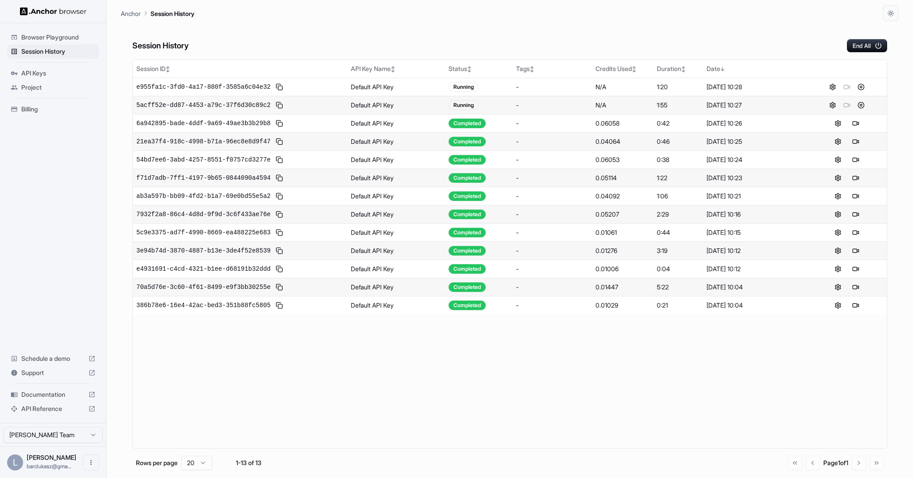
click at [52, 41] on div "Browser Playground" at bounding box center [53, 37] width 92 height 14
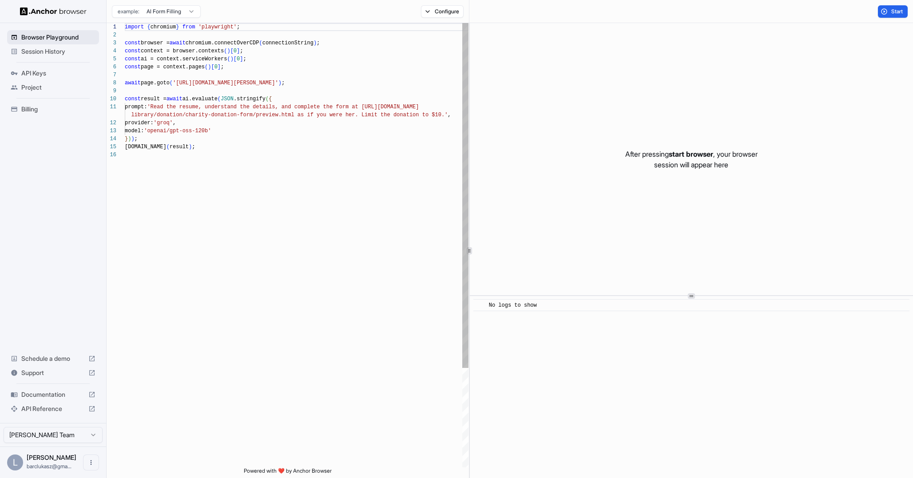
scroll to position [80, 0]
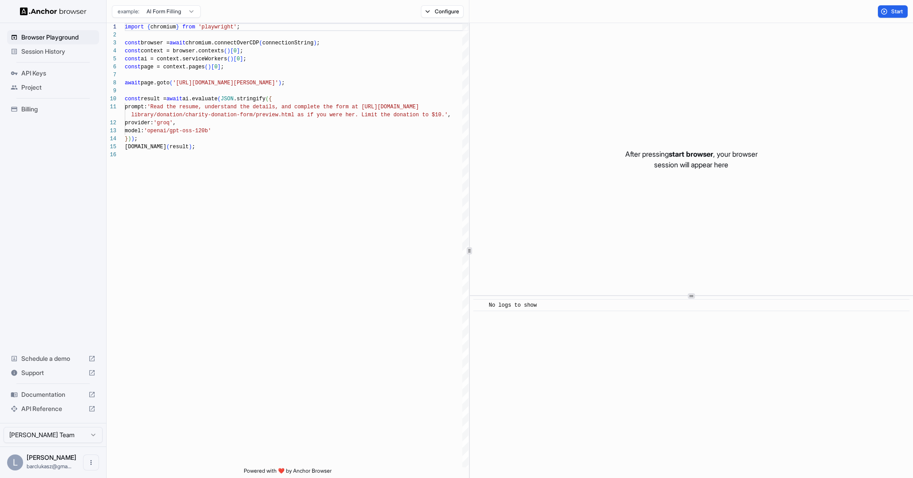
click at [66, 257] on div "Browser Playground Session History API Keys Project Billing Schedule a demo Sup…" at bounding box center [53, 223] width 106 height 400
